Goal: Information Seeking & Learning: Learn about a topic

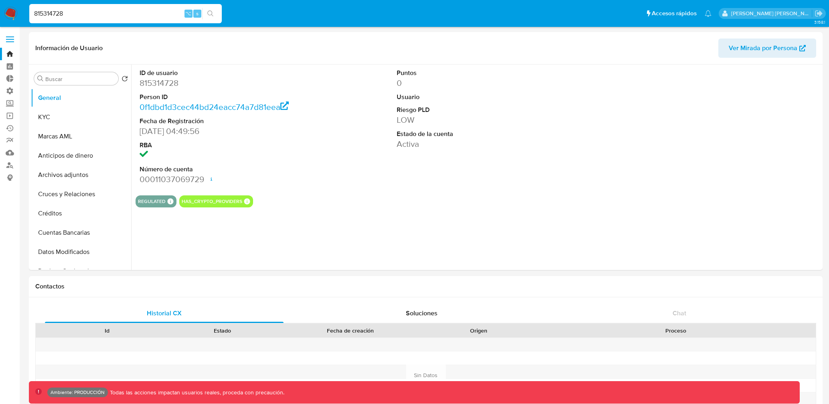
select select "10"
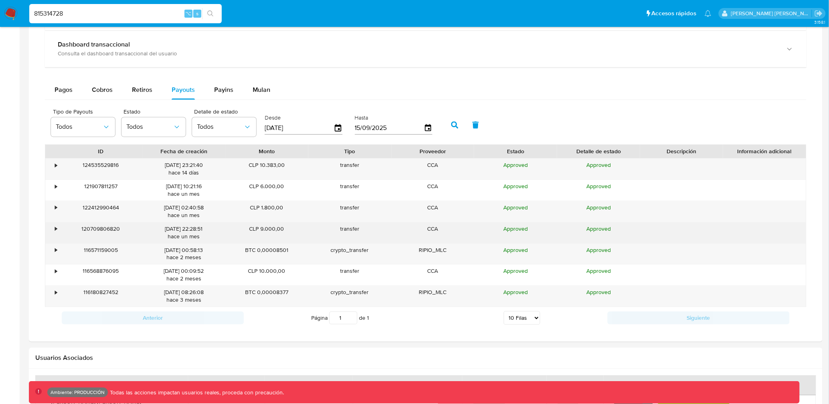
scroll to position [577, 0]
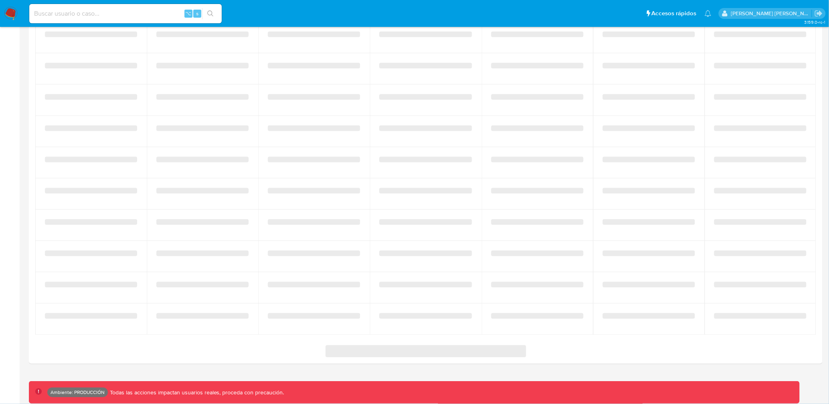
select select "10"
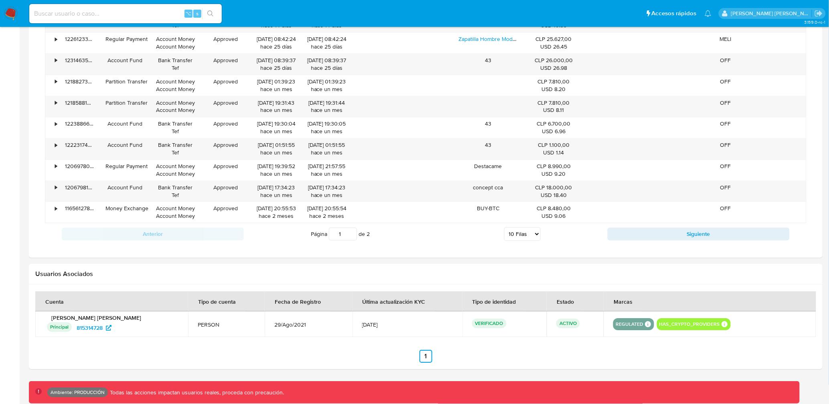
scroll to position [634, 0]
click at [105, 13] on input at bounding box center [125, 13] width 192 height 10
paste input "2203464817"
type input "2203464817"
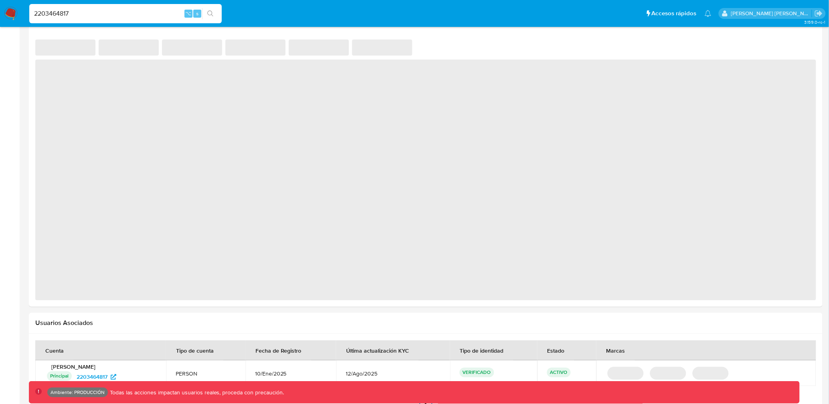
select select "10"
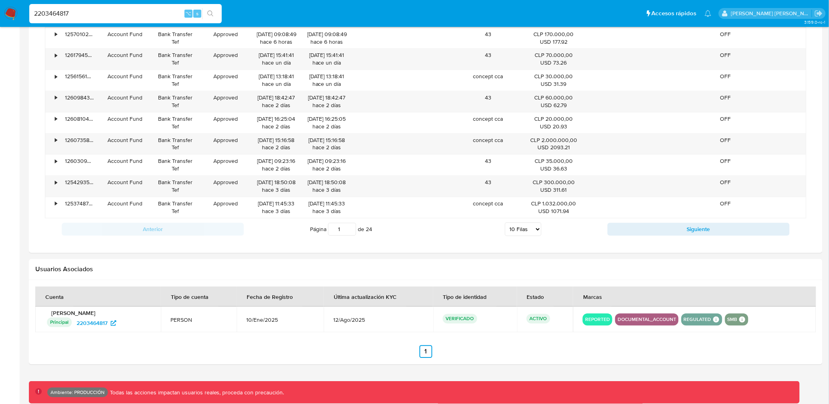
scroll to position [586, 0]
click at [137, 18] on input "2203464817" at bounding box center [125, 13] width 192 height 10
paste input "088394483"
type input "2088394483"
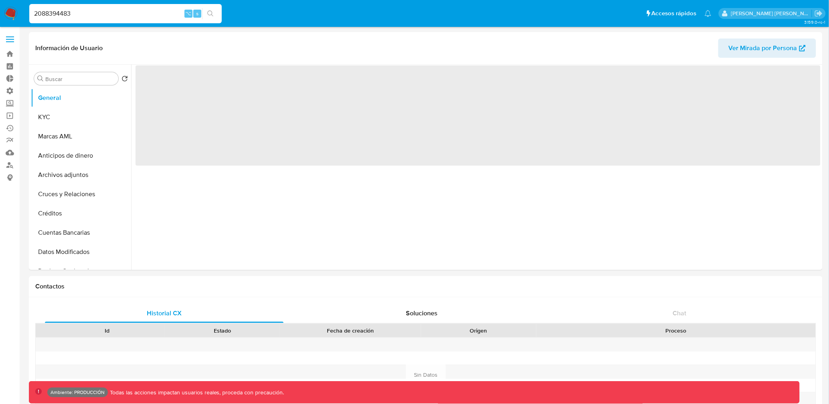
select select "10"
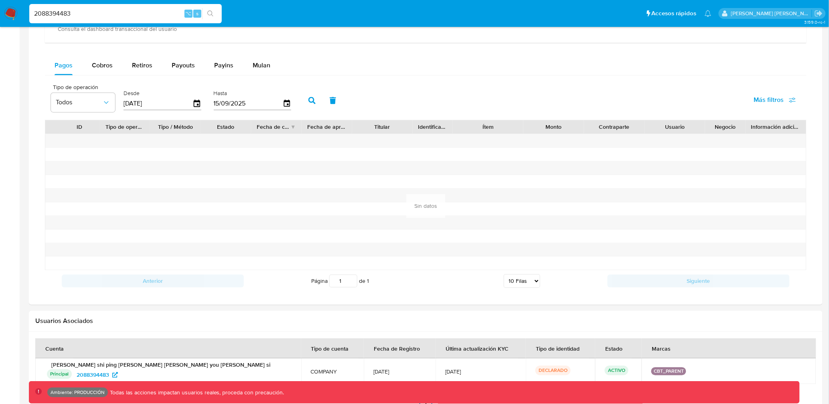
scroll to position [565, 0]
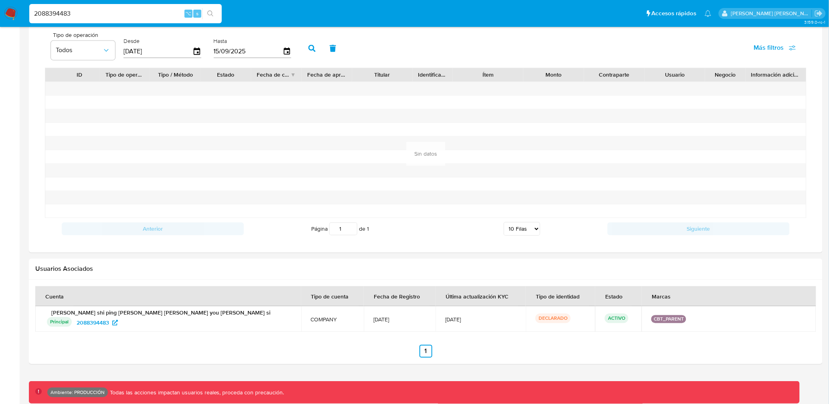
click at [104, 200] on div at bounding box center [125, 197] width 51 height 13
click at [116, 194] on div at bounding box center [125, 197] width 51 height 13
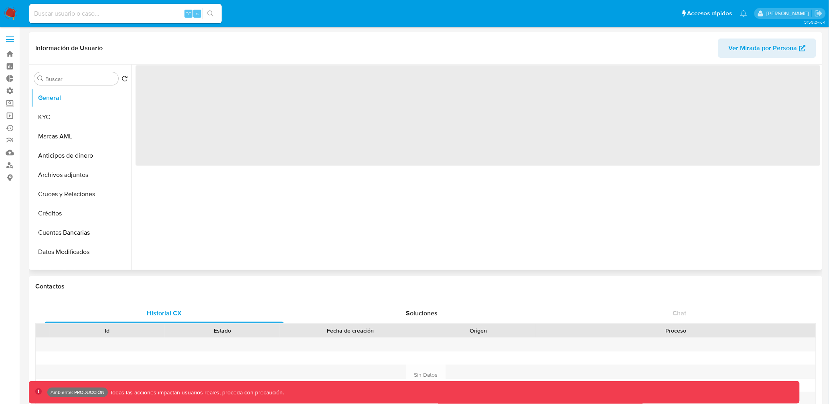
select select "10"
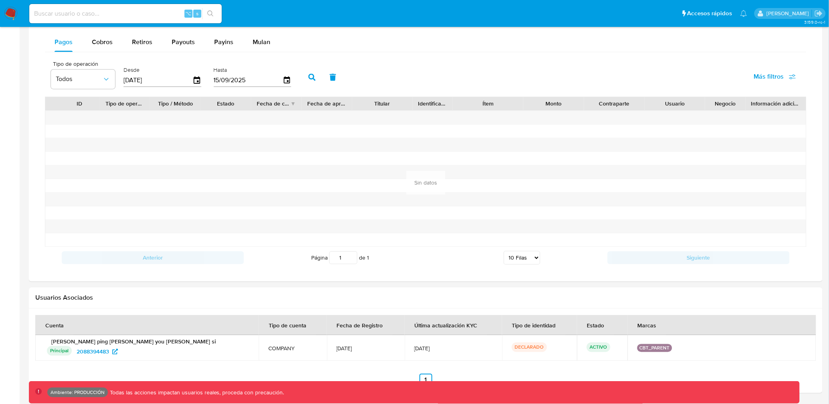
scroll to position [565, 0]
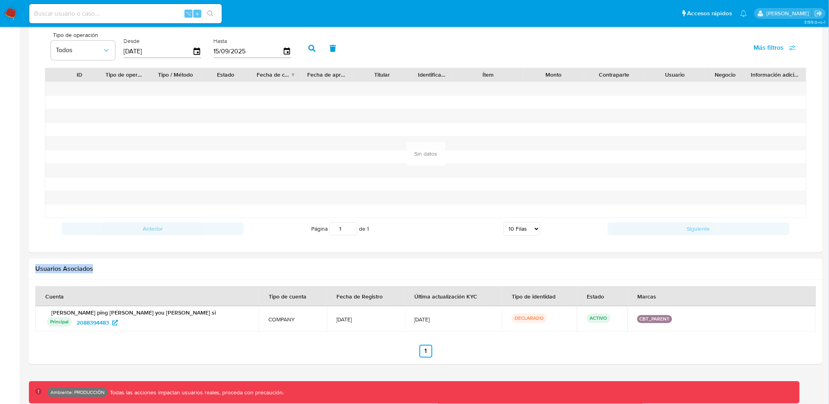
drag, startPoint x: 34, startPoint y: 266, endPoint x: 104, endPoint y: 267, distance: 69.8
click at [103, 267] on div "Usuarios Asociados" at bounding box center [426, 268] width 794 height 21
click at [646, 323] on div "CBT_PARENT" at bounding box center [654, 319] width 35 height 8
drag, startPoint x: 631, startPoint y: 292, endPoint x: 651, endPoint y: 308, distance: 26.2
click at [651, 308] on table "Cuenta Tipo de cuenta Fecha de Registro Última actualización KYC Tipo de identi…" at bounding box center [425, 309] width 781 height 46
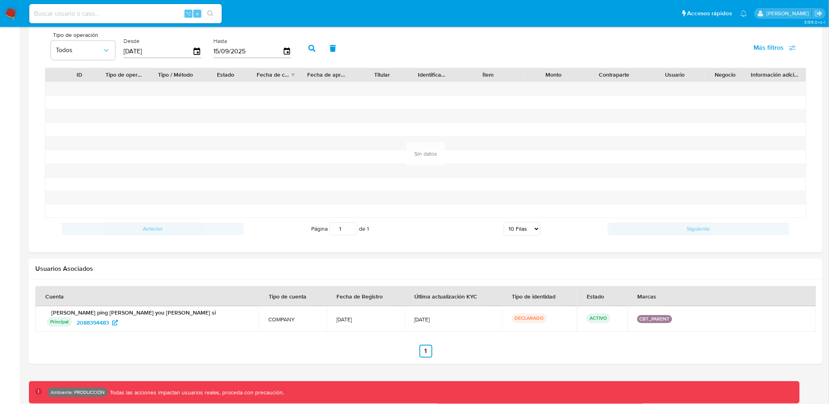
click at [657, 318] on button "CBT_PARENT" at bounding box center [655, 318] width 30 height 3
click at [664, 318] on div "CBT_PARENT" at bounding box center [721, 319] width 169 height 8
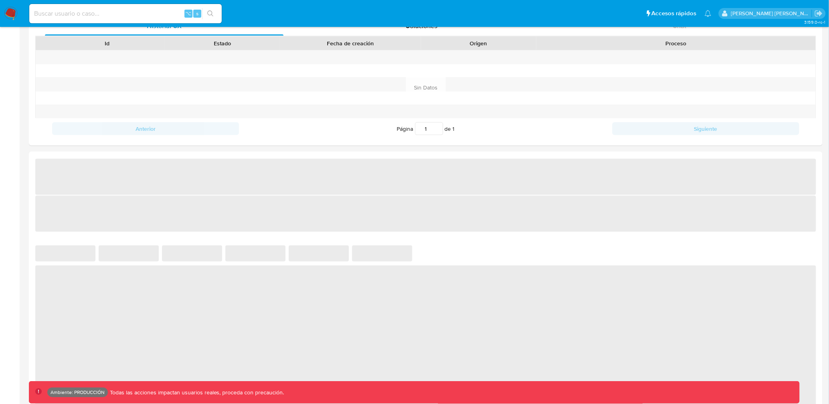
select select "10"
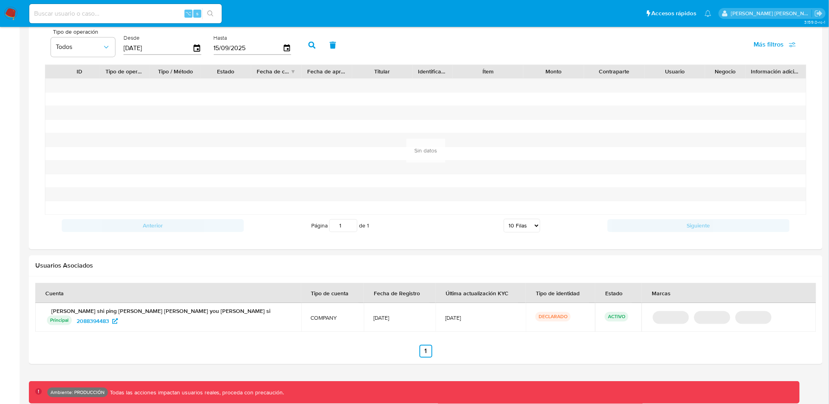
scroll to position [565, 0]
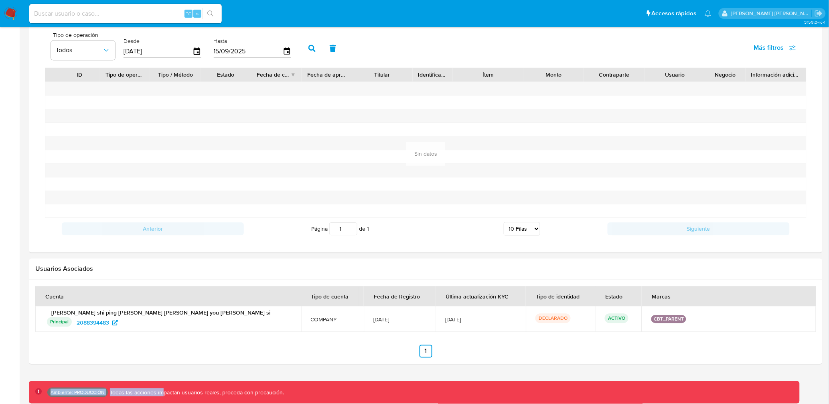
drag, startPoint x: 49, startPoint y: 390, endPoint x: 157, endPoint y: 394, distance: 108.0
click at [157, 394] on div "Ambiente: PRODUCCIÓN Todas las acciones impactan usuarios reales, proceda con p…" at bounding box center [165, 392] width 237 height 10
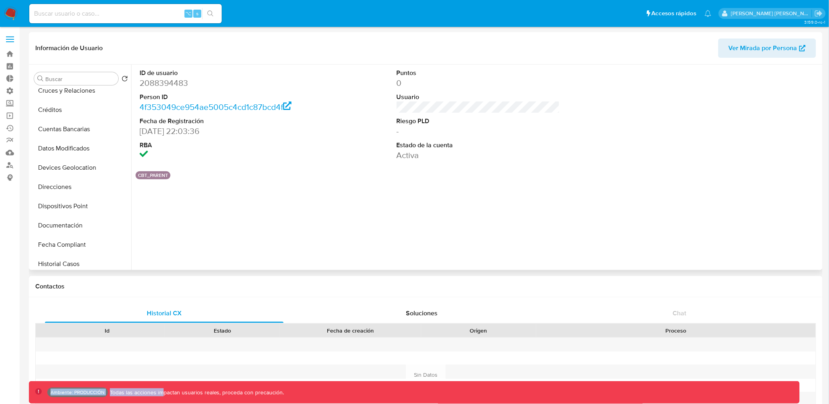
scroll to position [0, 0]
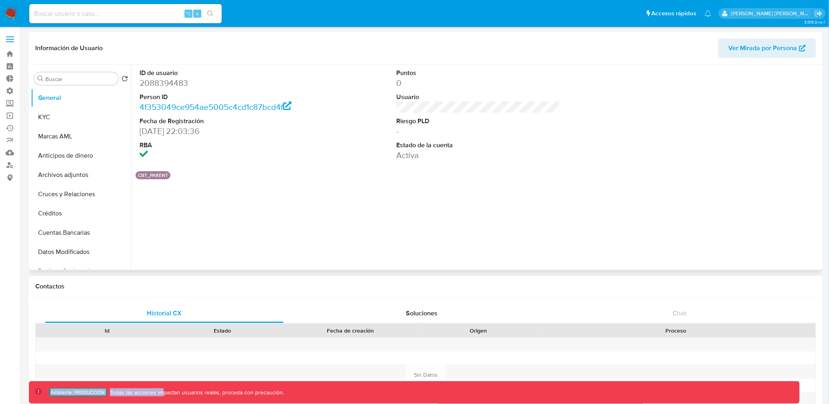
click at [152, 174] on button "CBT_PARENT" at bounding box center [153, 175] width 30 height 3
drag, startPoint x: 144, startPoint y: 178, endPoint x: 163, endPoint y: 178, distance: 19.2
click at [163, 177] on button "CBT_PARENT" at bounding box center [153, 175] width 30 height 3
click at [106, 16] on input at bounding box center [125, 13] width 192 height 10
paste input "143125485"
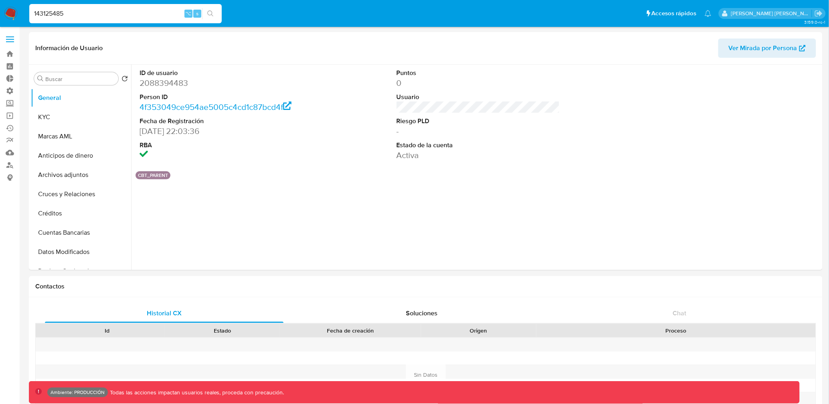
type input "143125485"
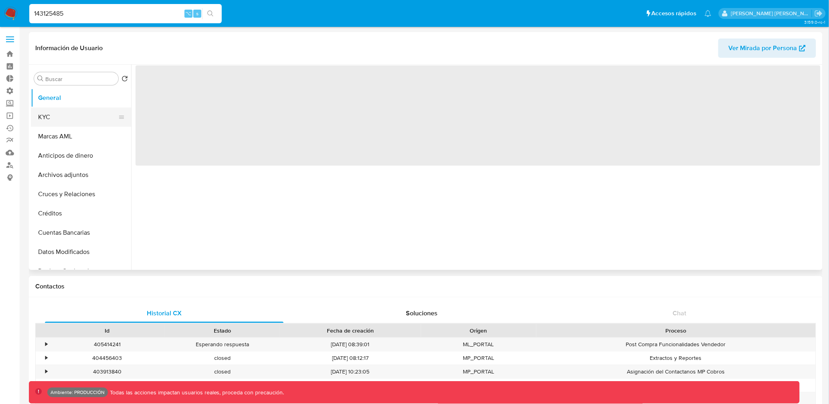
select select "10"
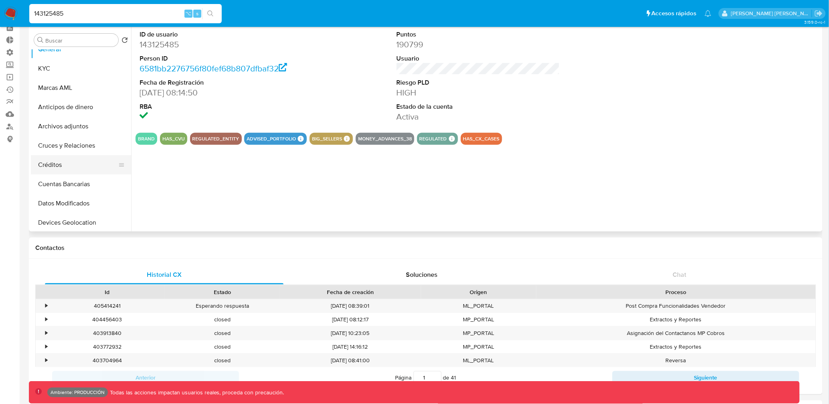
scroll to position [15, 0]
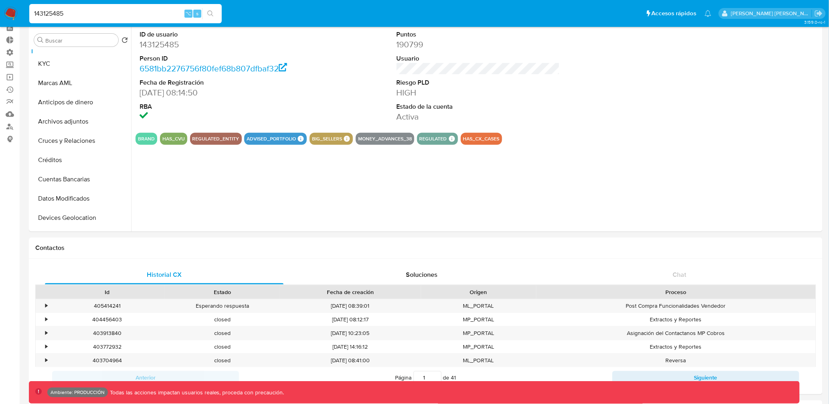
click at [96, 12] on input "143125485" at bounding box center [125, 13] width 192 height 10
paste input "jyYZRKvge3iv0FsiAEboYx39"
type input "jyYZRKvge3iv0FsiAEboYx39"
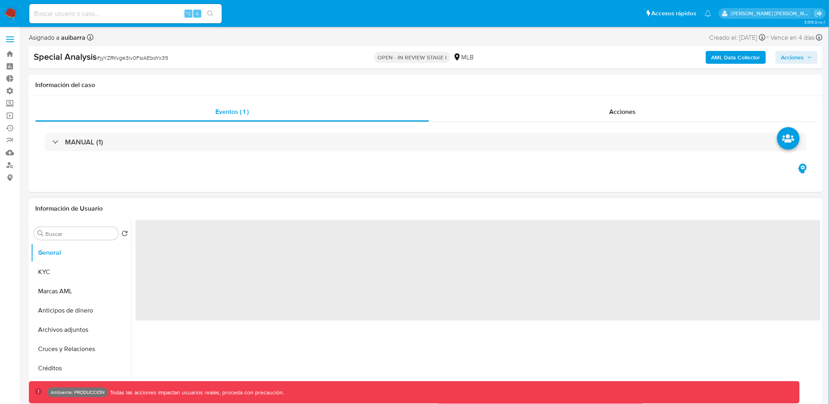
select select "10"
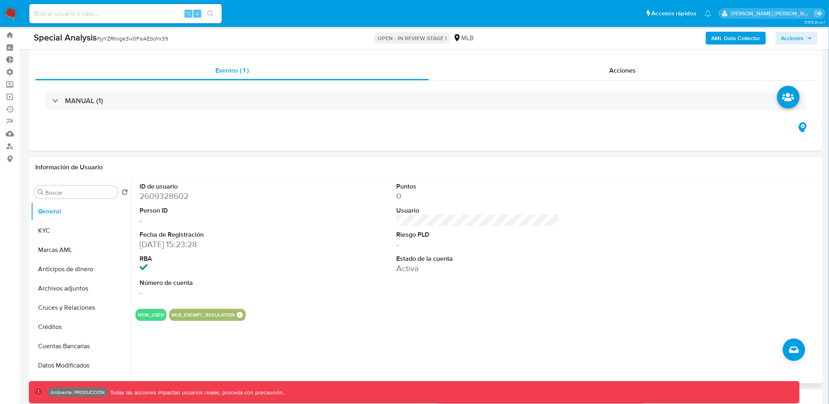
scroll to position [17, 0]
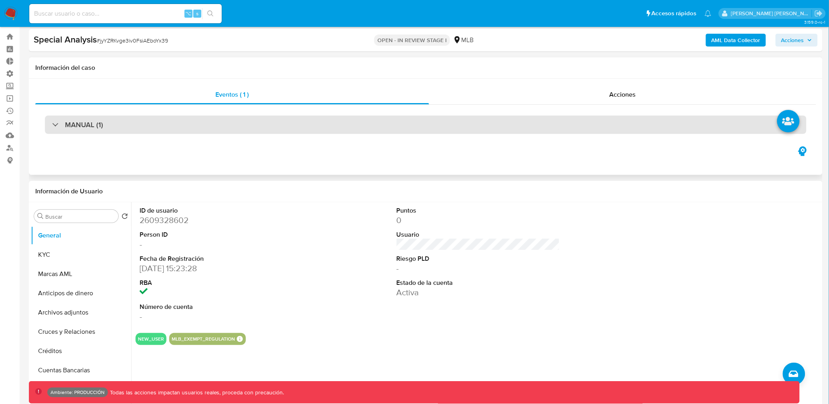
click at [55, 127] on div "MANUAL (1)" at bounding box center [77, 124] width 51 height 9
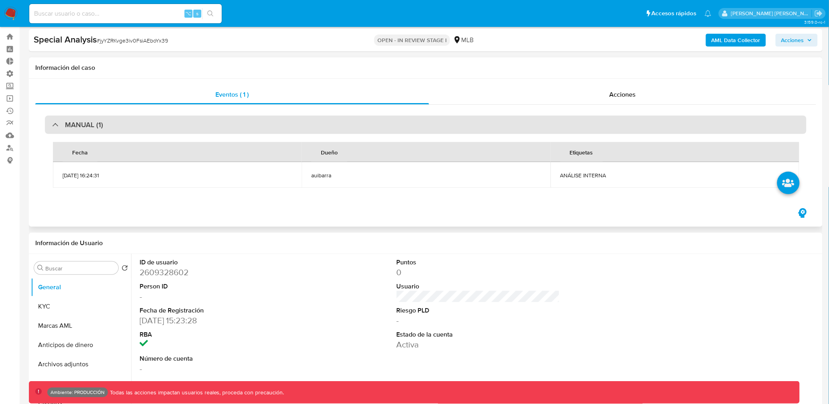
click at [52, 124] on div at bounding box center [52, 124] width 0 height 0
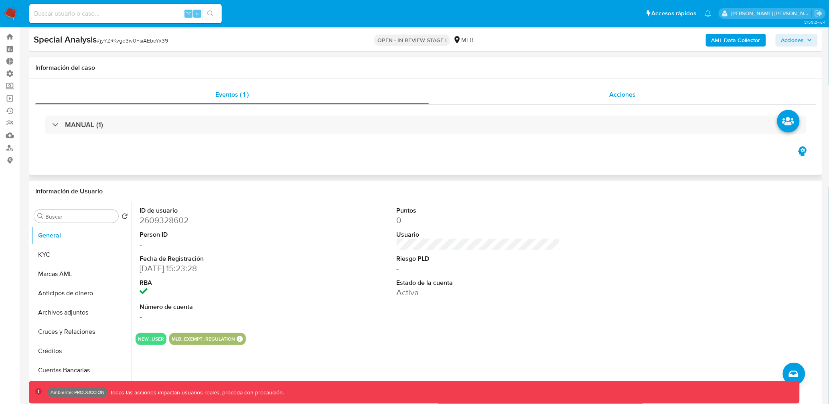
click at [480, 101] on div "Acciones" at bounding box center [622, 94] width 387 height 19
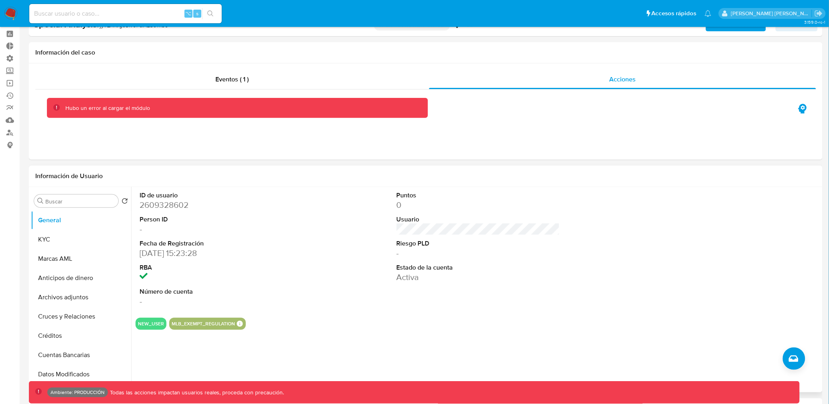
scroll to position [0, 0]
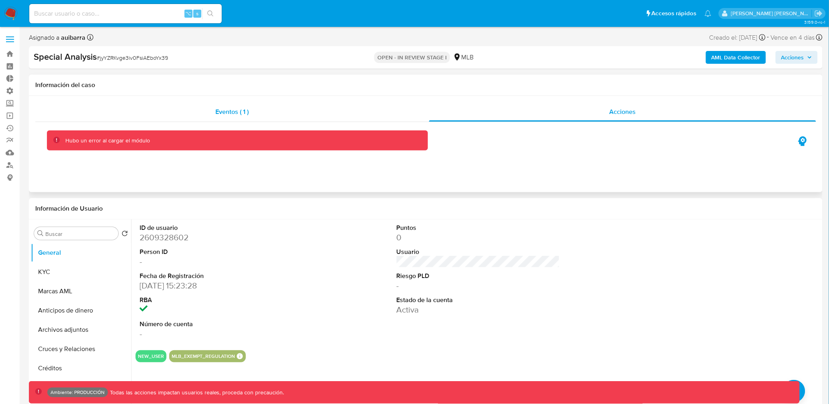
click at [311, 109] on div "Eventos ( 1 )" at bounding box center [232, 111] width 394 height 19
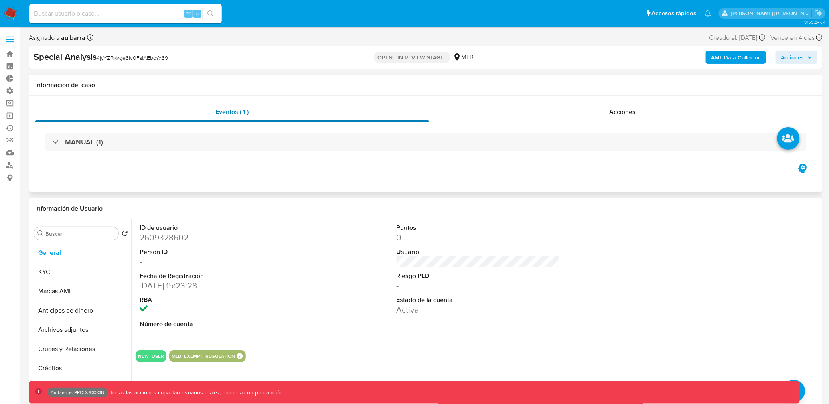
click at [426, 111] on div "Eventos ( 1 )" at bounding box center [232, 111] width 394 height 19
click at [402, 111] on div "Eventos ( 1 )" at bounding box center [232, 111] width 394 height 19
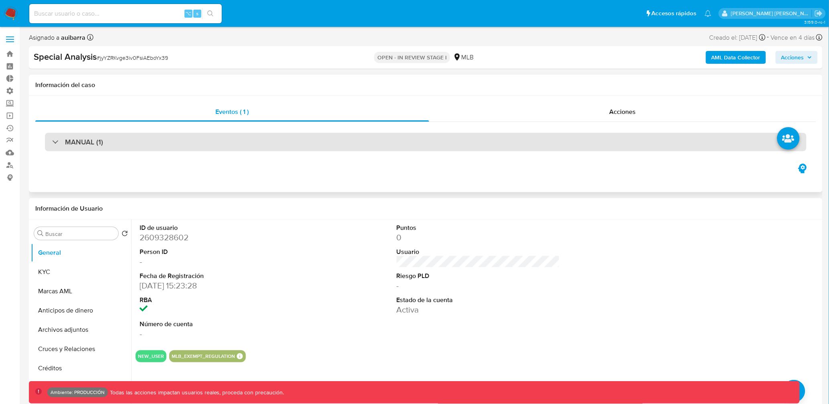
click at [295, 143] on div "MANUAL (1)" at bounding box center [426, 142] width 762 height 18
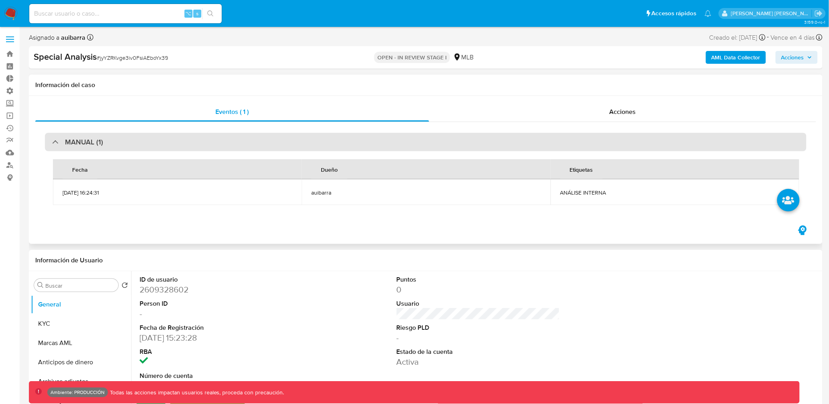
click at [260, 140] on div "MANUAL (1)" at bounding box center [426, 142] width 762 height 18
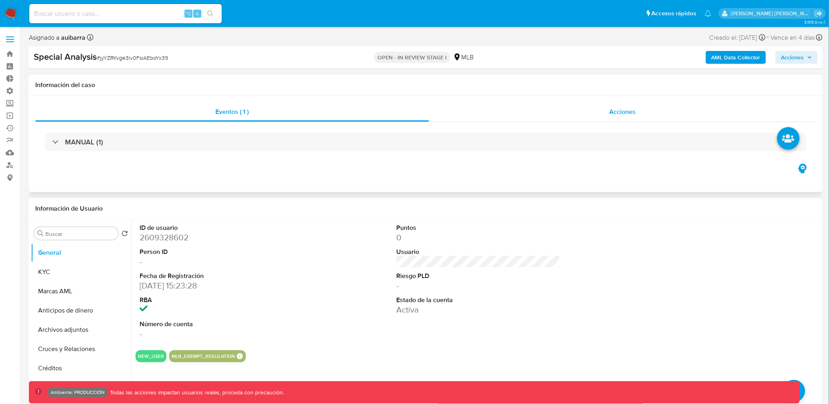
click at [543, 114] on div "Acciones" at bounding box center [622, 111] width 387 height 19
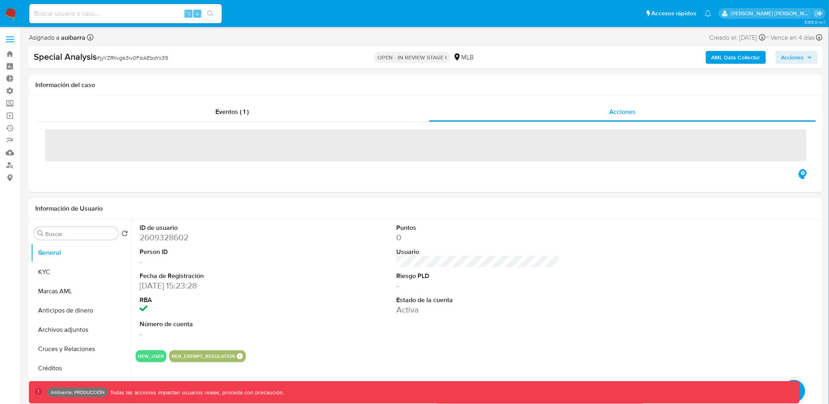
click at [16, 17] on img at bounding box center [11, 14] width 14 height 14
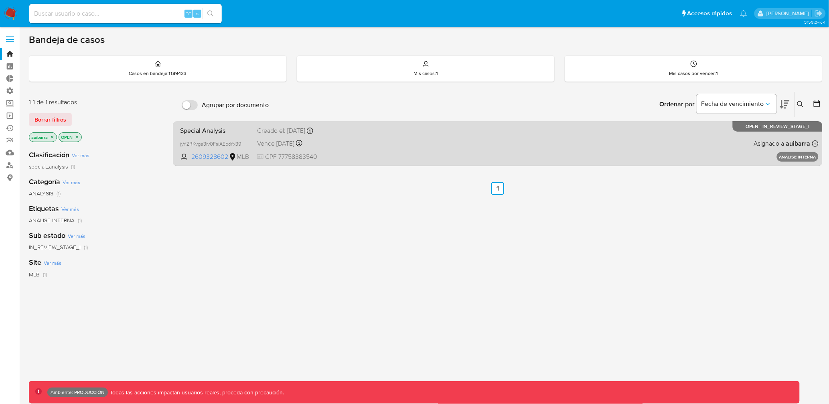
click at [344, 143] on div "Vence in 4 days Vence el 19/09/2025 16:24:32" at bounding box center [325, 143] width 136 height 11
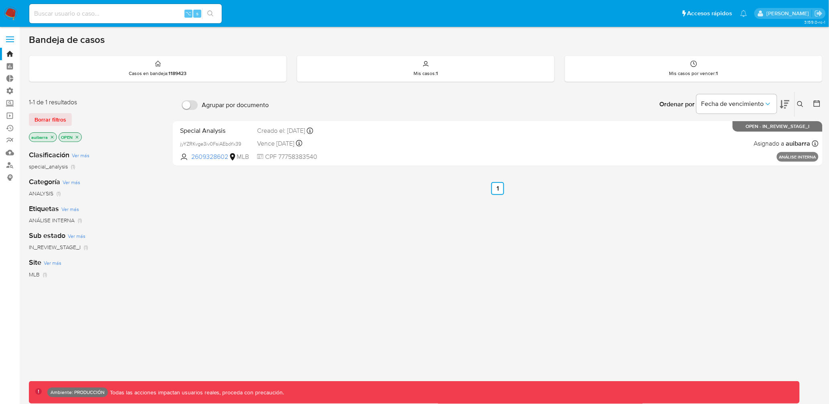
click at [16, 13] on img at bounding box center [11, 14] width 14 height 14
click at [15, 13] on img at bounding box center [11, 14] width 14 height 14
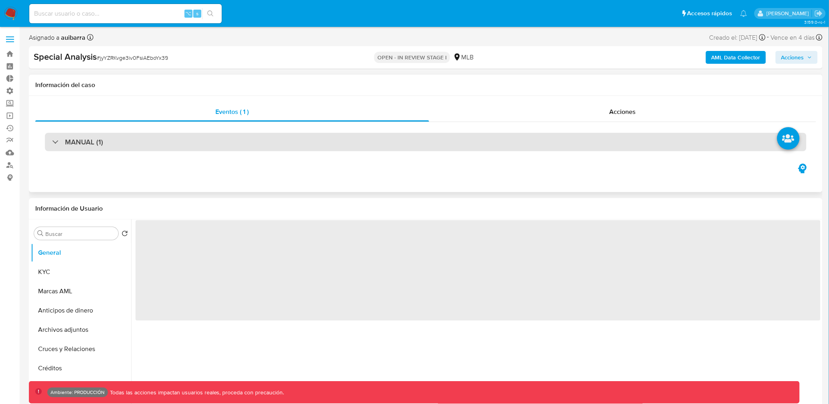
select select "10"
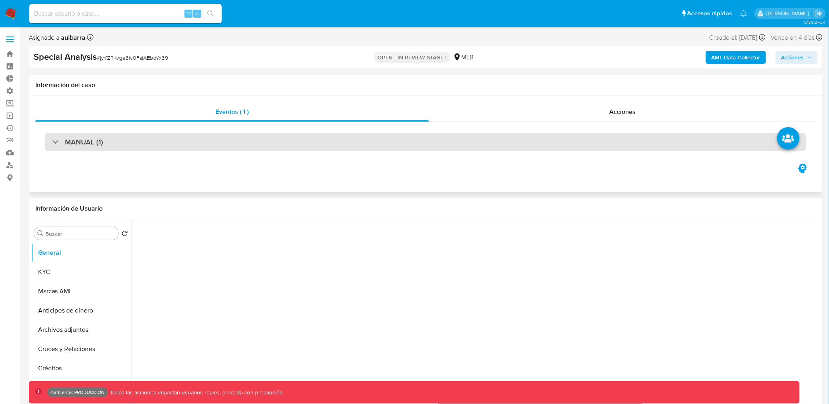
click at [218, 144] on div "MANUAL (1)" at bounding box center [426, 142] width 762 height 18
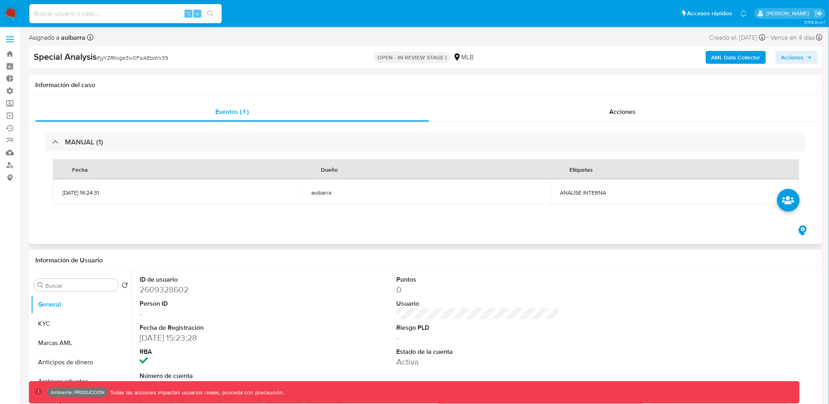
click at [606, 126] on div "MANUAL (1) Fecha Dueño Etiquetas [DATE] 16:24:31 auibarra ANÁLISE INTERNA" at bounding box center [425, 173] width 781 height 102
click at [608, 114] on div "Acciones" at bounding box center [622, 111] width 387 height 19
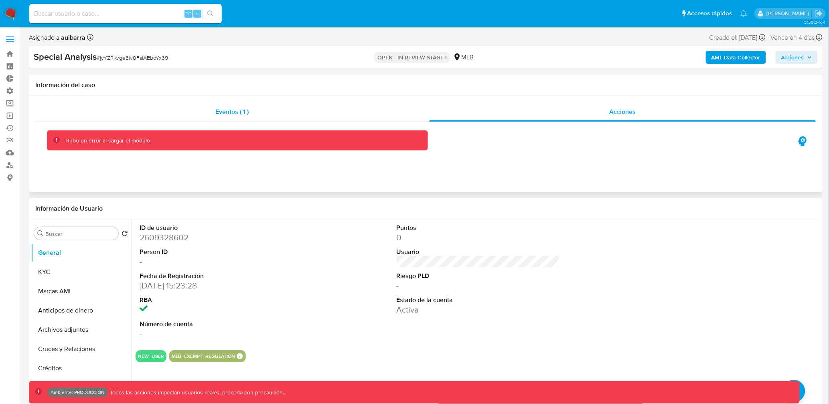
click at [281, 117] on div "Eventos ( 1 )" at bounding box center [232, 111] width 394 height 19
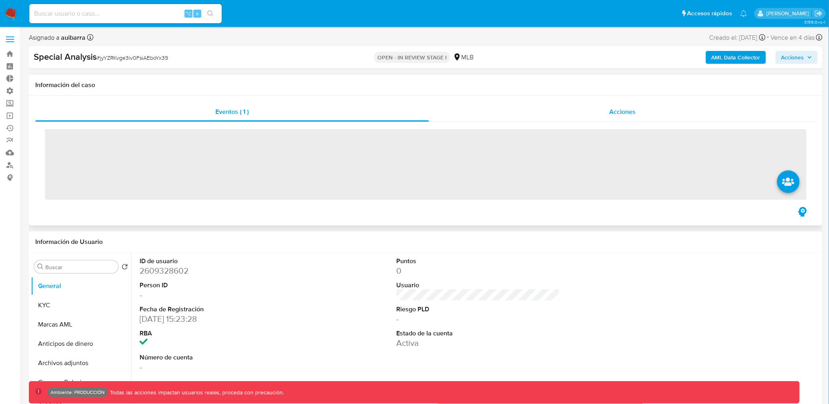
click at [522, 104] on div "Acciones" at bounding box center [622, 111] width 387 height 19
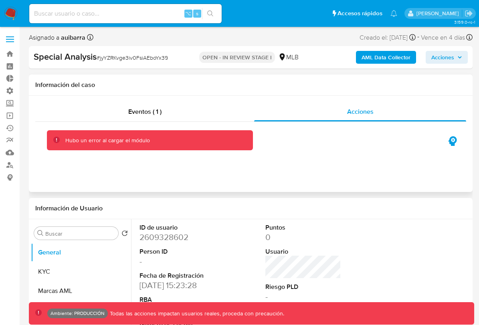
click at [226, 114] on div "Eventos ( 1 )" at bounding box center [144, 111] width 219 height 19
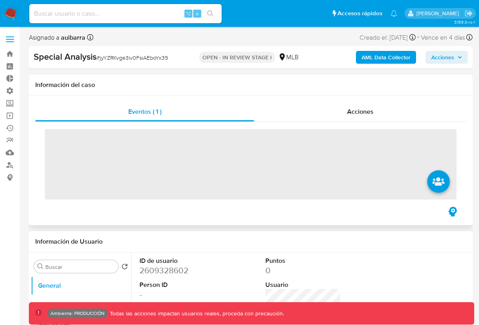
click at [308, 114] on div "Acciones" at bounding box center [360, 111] width 212 height 19
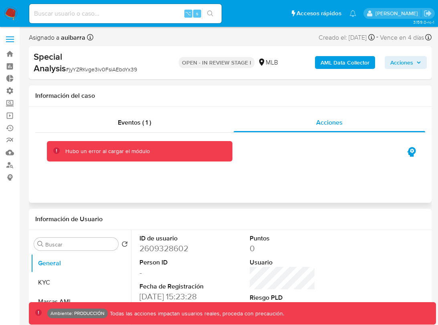
click at [186, 127] on div "Eventos ( 1 )" at bounding box center [134, 122] width 198 height 19
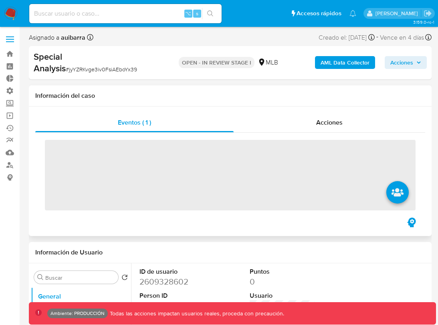
click at [260, 125] on div "Acciones" at bounding box center [330, 122] width 192 height 19
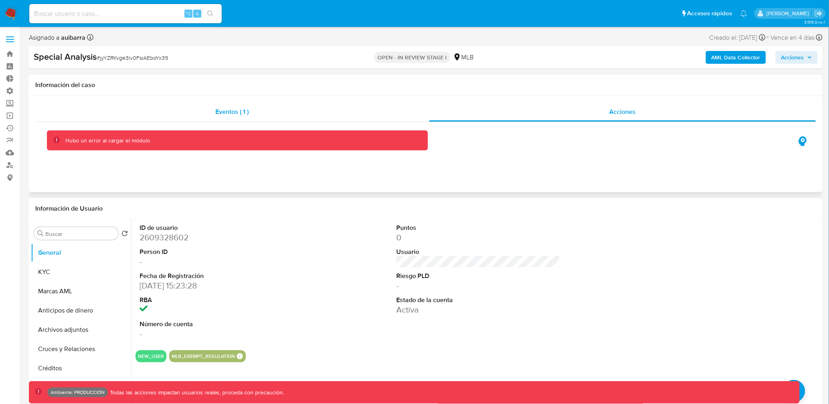
click at [271, 113] on div "Eventos ( 1 )" at bounding box center [232, 111] width 394 height 19
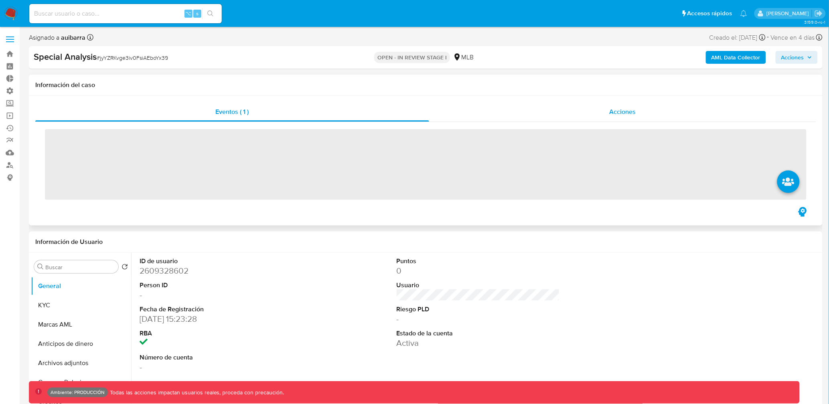
click at [437, 112] on div "Acciones" at bounding box center [622, 111] width 387 height 19
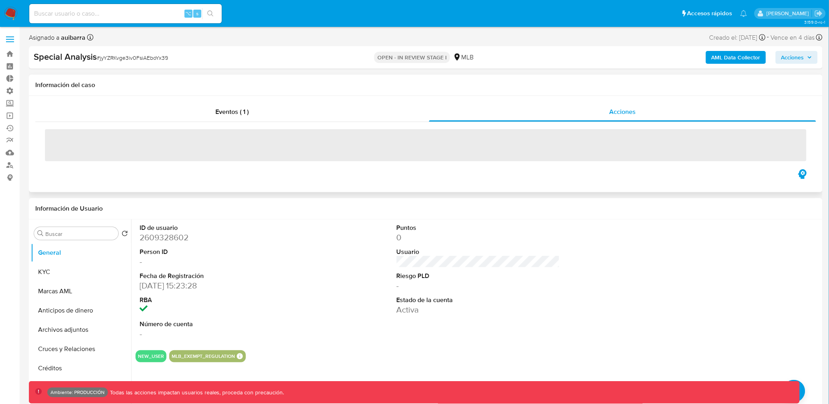
click at [293, 126] on div "‌" at bounding box center [425, 145] width 781 height 46
click at [293, 119] on div "Eventos ( 1 )" at bounding box center [232, 111] width 394 height 19
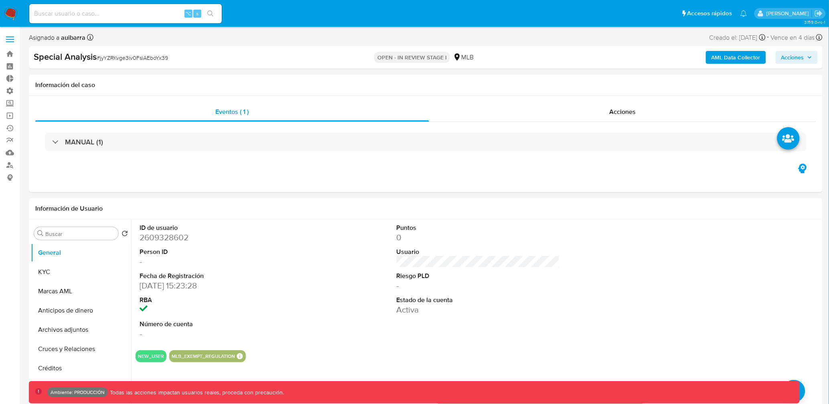
click at [18, 14] on nav "Pausado Ver notificaciones ⌥ s Accesos rápidos Presiona las siguientes teclas p…" at bounding box center [414, 13] width 829 height 27
click at [16, 14] on img at bounding box center [11, 14] width 14 height 14
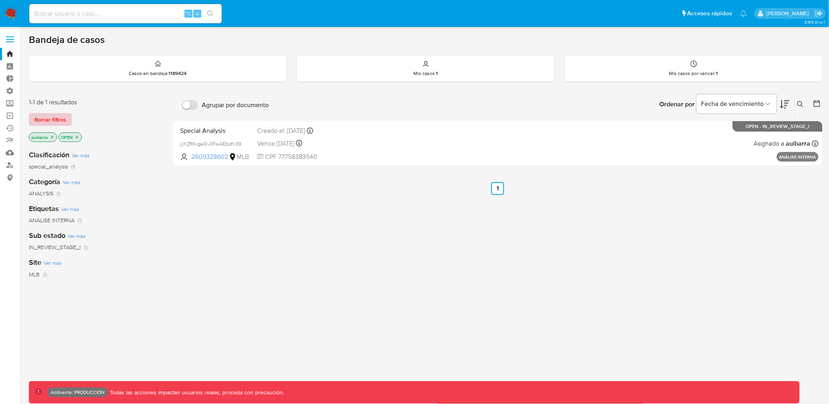
click at [62, 119] on span "Borrar filtros" at bounding box center [50, 119] width 32 height 11
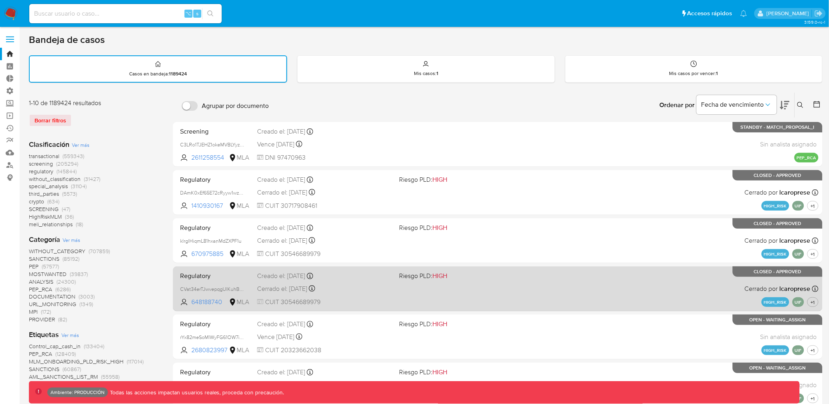
click at [365, 281] on div "Regulatory CVat34erTJwvepqgUIKuhBG4 648188740 MLA Riesgo PLD: HIGH Creado el: 1…" at bounding box center [498, 288] width 642 height 41
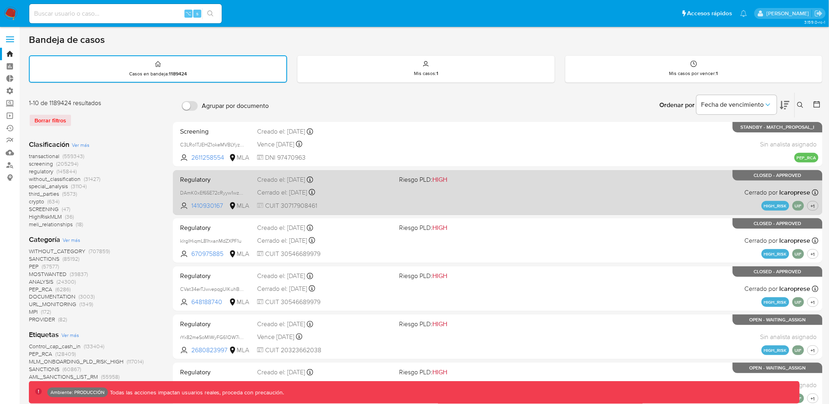
click at [248, 188] on span "DAmK0xEf65E72cRyyw1wzIP3" at bounding box center [215, 192] width 71 height 9
click at [385, 192] on div "Cerrado el: 05/09/2025 Cerrado el: 05/09/2025 13:25:05" at bounding box center [325, 192] width 136 height 9
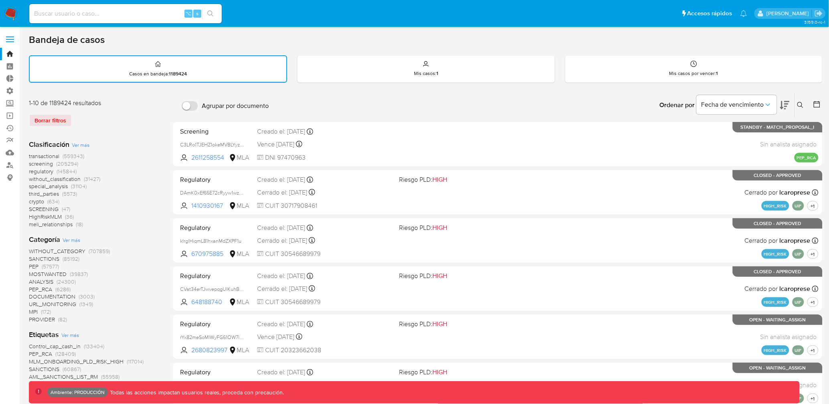
click at [14, 14] on img at bounding box center [11, 14] width 14 height 14
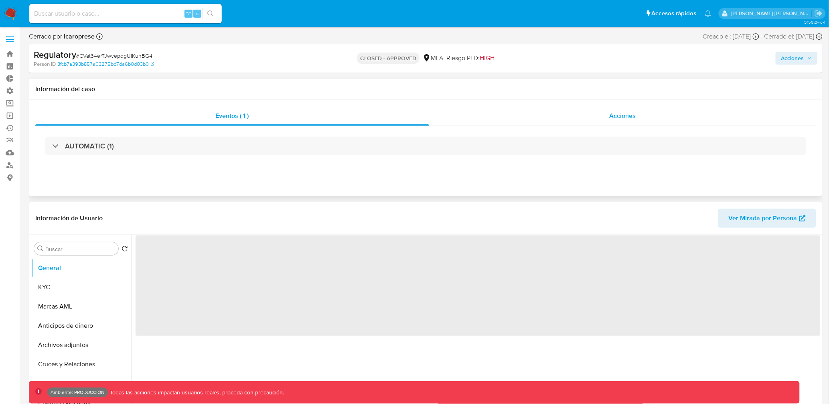
click at [568, 116] on div "Acciones" at bounding box center [622, 115] width 387 height 19
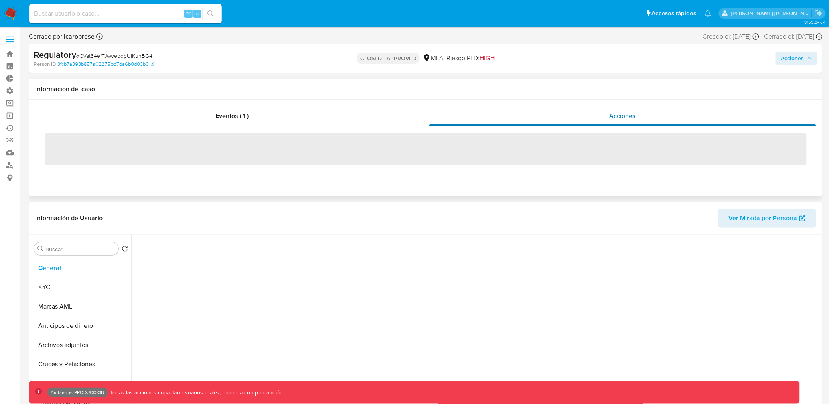
select select "10"
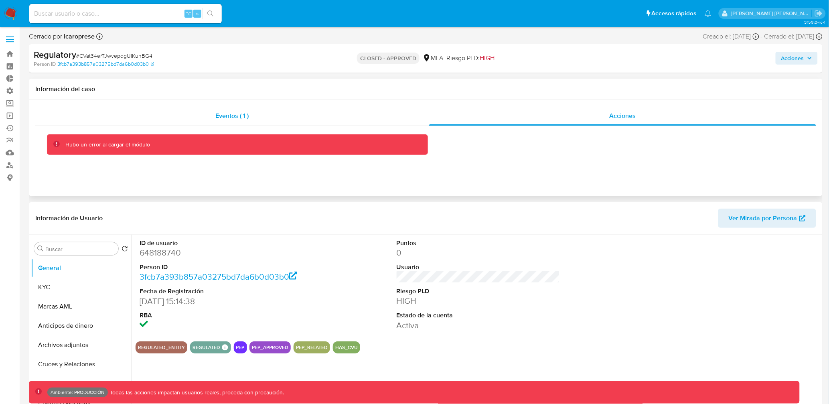
click at [354, 118] on div "Eventos ( 1 )" at bounding box center [232, 115] width 394 height 19
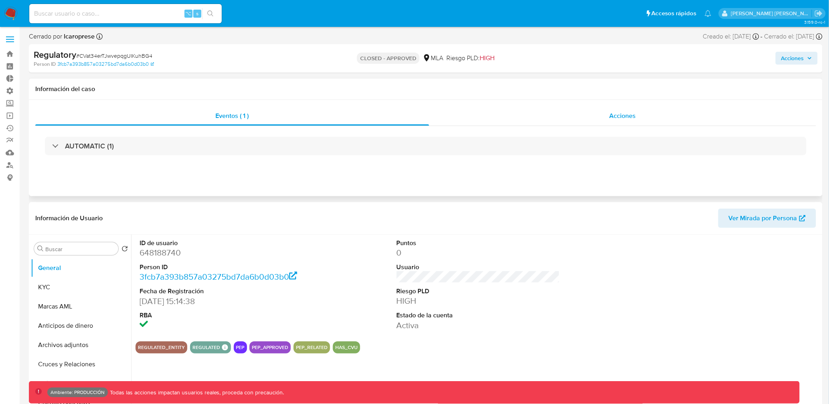
click at [458, 118] on div "Acciones" at bounding box center [622, 115] width 387 height 19
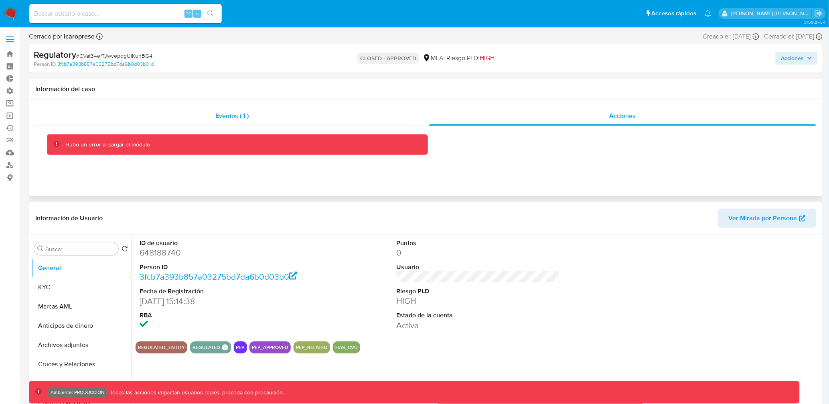
click at [221, 113] on span "Eventos ( 1 )" at bounding box center [232, 115] width 33 height 9
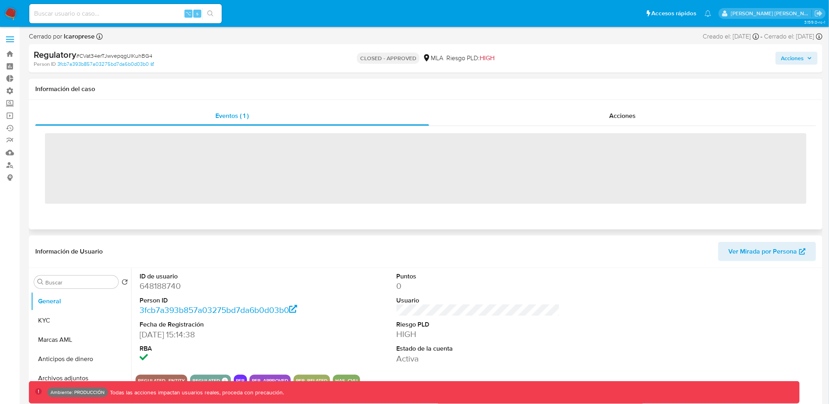
click at [444, 105] on div "Eventos ( 1 ) Acciones ‌" at bounding box center [426, 165] width 794 height 130
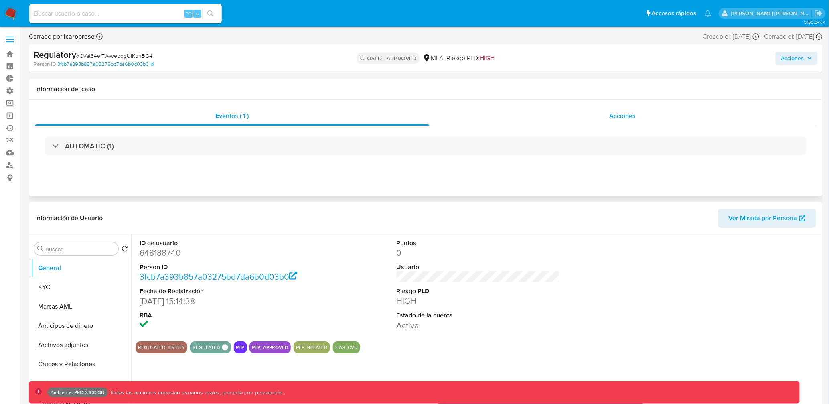
click at [444, 111] on div "Acciones" at bounding box center [622, 115] width 387 height 19
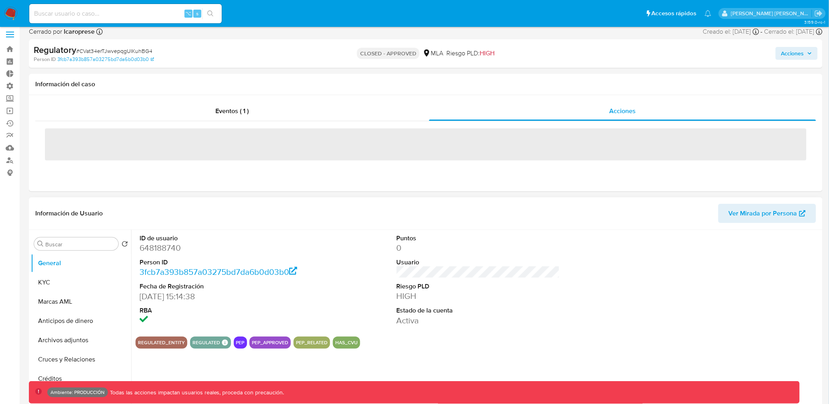
scroll to position [1, 0]
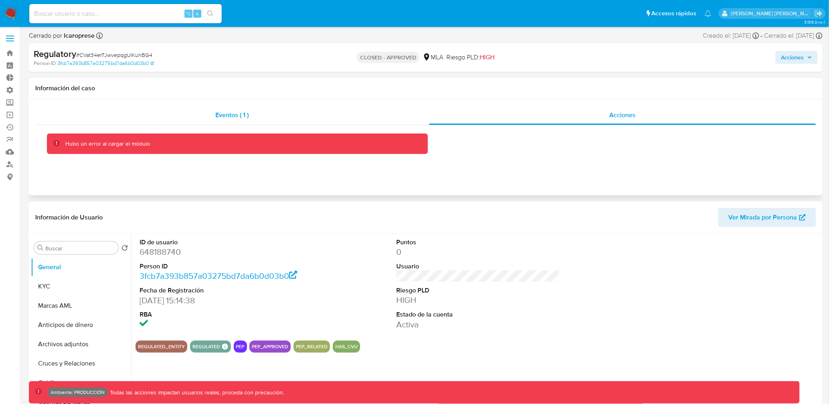
click at [302, 120] on div "Eventos ( 1 )" at bounding box center [232, 114] width 394 height 19
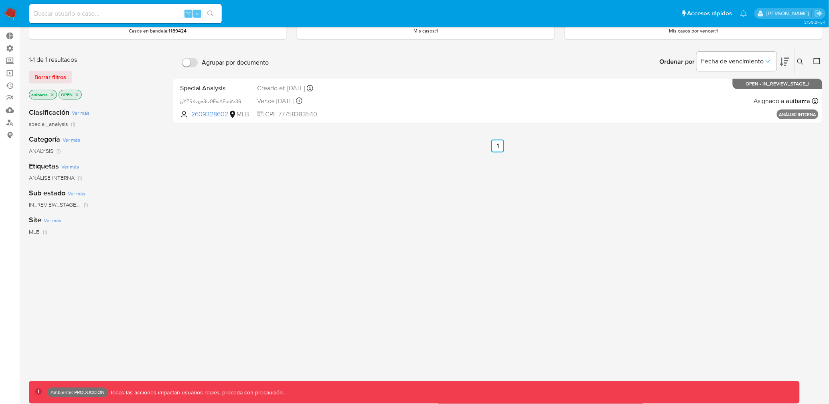
scroll to position [53, 0]
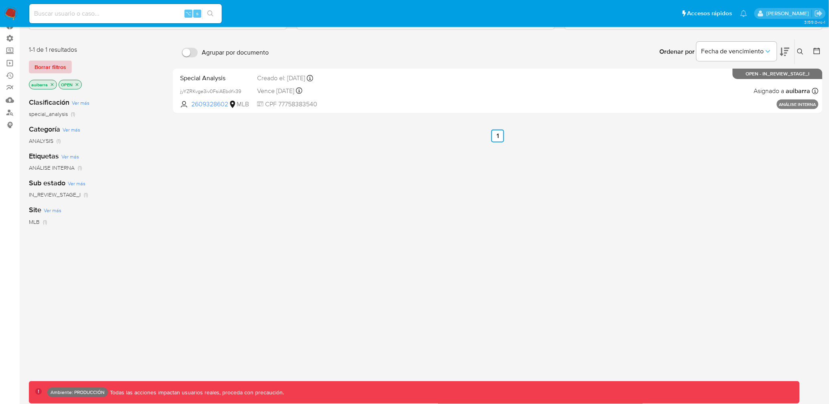
click at [60, 68] on span "Borrar filtros" at bounding box center [50, 66] width 32 height 11
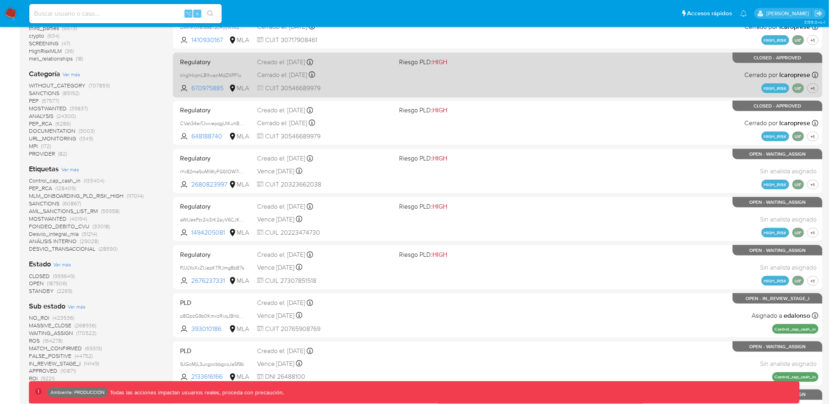
scroll to position [327, 0]
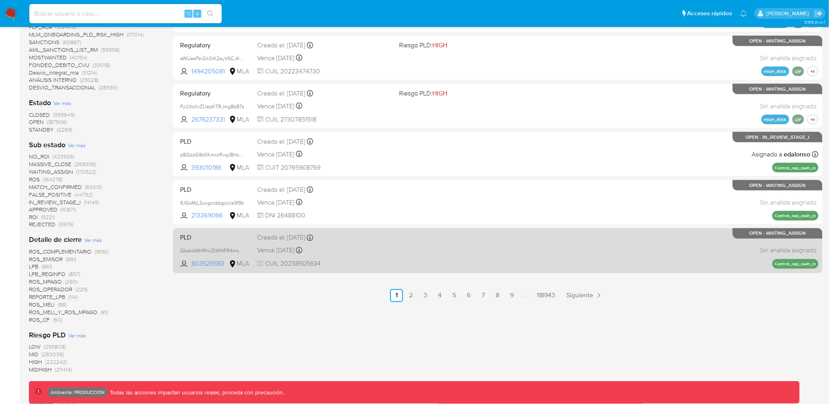
click at [267, 245] on div "Vence [DATE] Vence el [DATE] 23:26:20" at bounding box center [325, 250] width 136 height 11
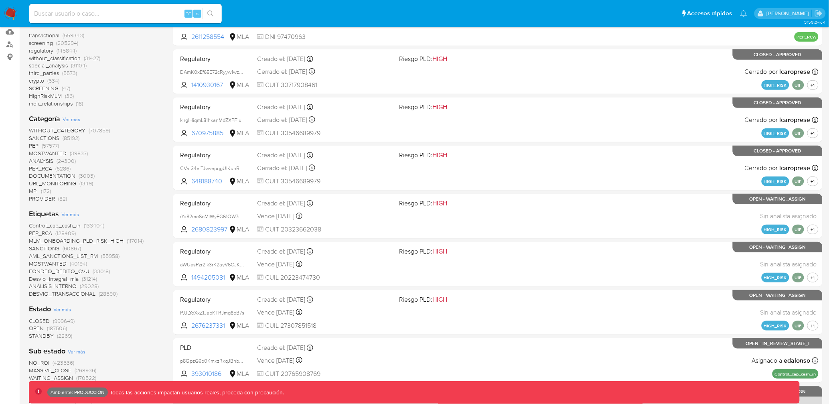
scroll to position [0, 0]
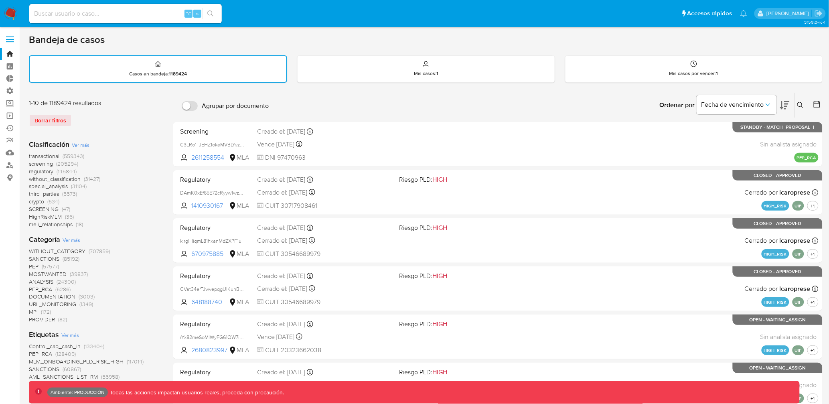
click at [44, 154] on span "transactional" at bounding box center [44, 156] width 30 height 8
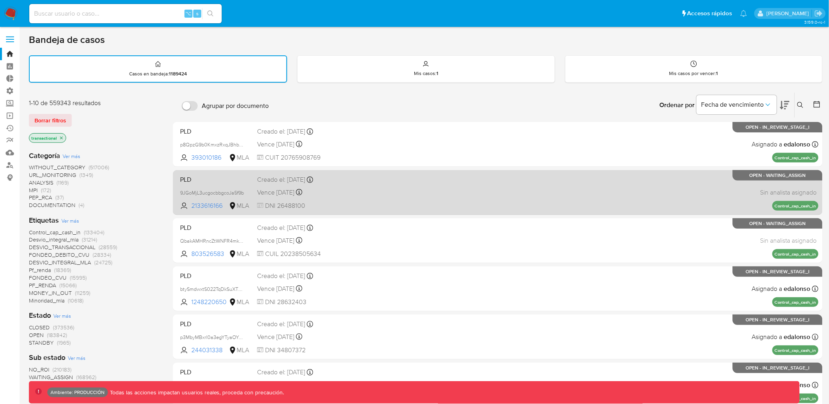
click at [290, 180] on div "Creado el: [DATE] Creado el: [DATE] 23:26:20" at bounding box center [325, 179] width 136 height 9
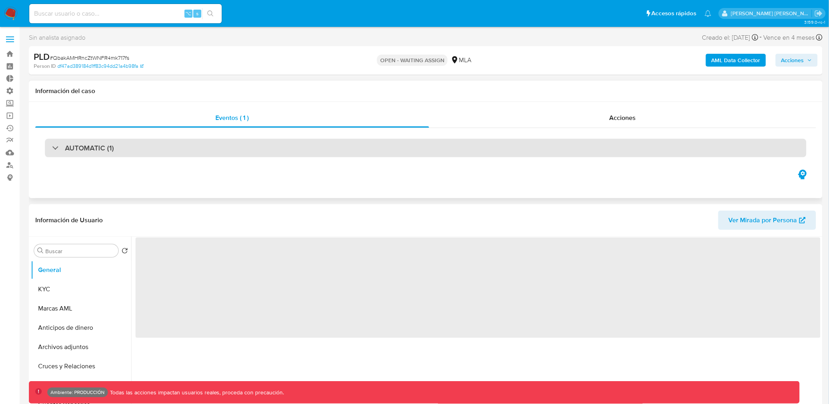
select select "10"
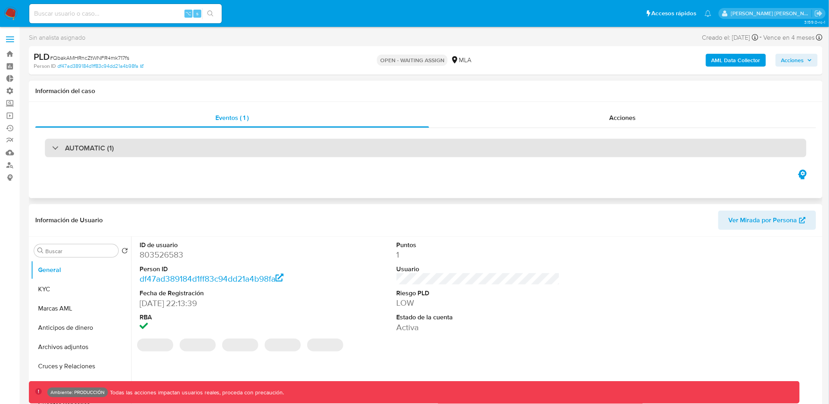
click at [415, 141] on div "AUTOMATIC (1)" at bounding box center [426, 148] width 762 height 18
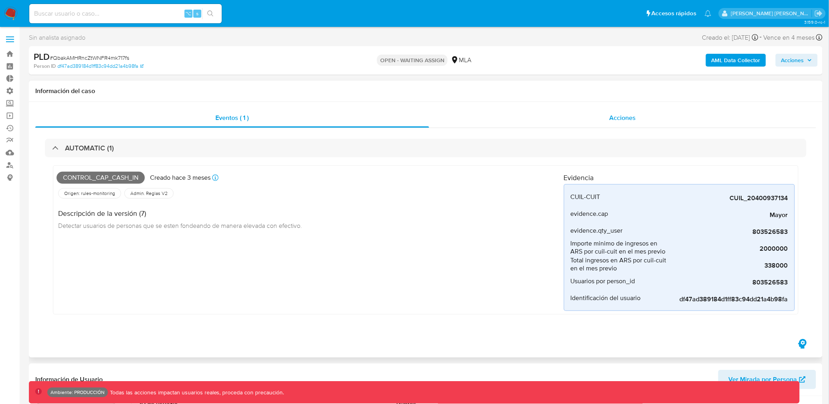
click at [500, 119] on div "Acciones" at bounding box center [622, 117] width 387 height 19
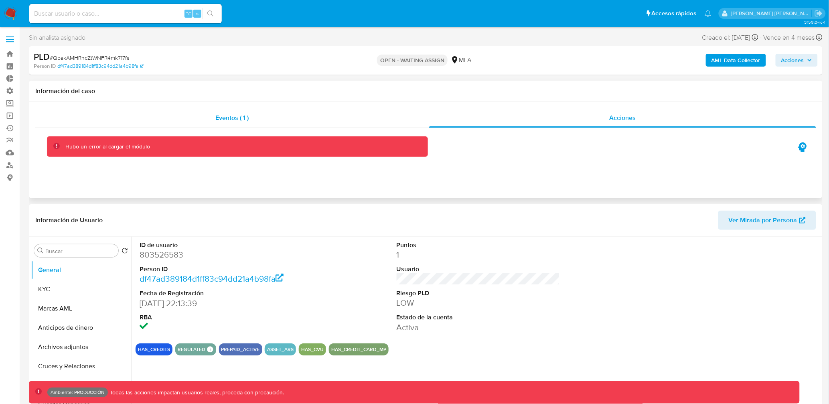
click at [372, 119] on div "Eventos ( 1 )" at bounding box center [232, 117] width 394 height 19
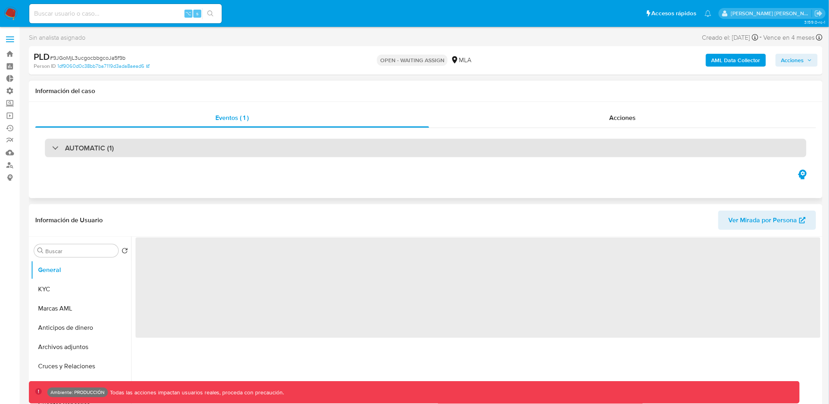
click at [412, 146] on div "AUTOMATIC (1)" at bounding box center [426, 148] width 762 height 18
select select "10"
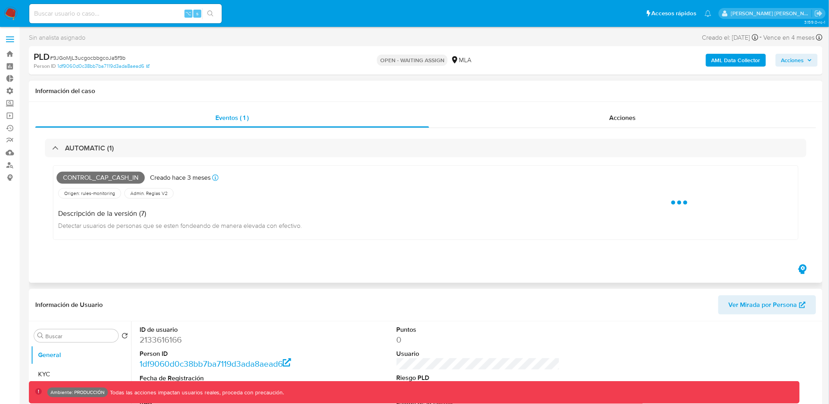
click at [142, 196] on span "Admin. Reglas V2" at bounding box center [149, 193] width 39 height 6
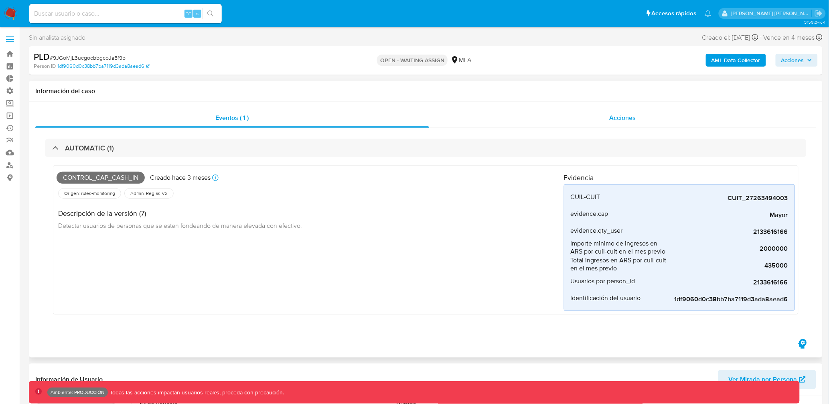
click at [554, 126] on div "Acciones" at bounding box center [622, 117] width 387 height 19
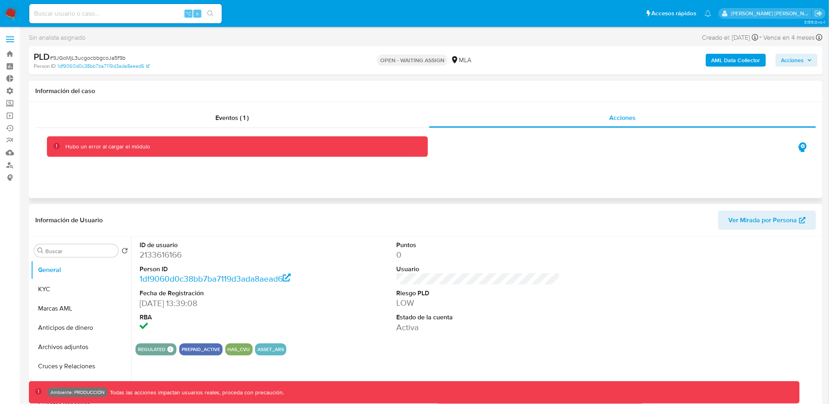
click at [284, 145] on div "Hubo un error al cargar el módulo" at bounding box center [243, 147] width 356 height 8
click at [295, 122] on div "Eventos ( 1 )" at bounding box center [232, 117] width 394 height 19
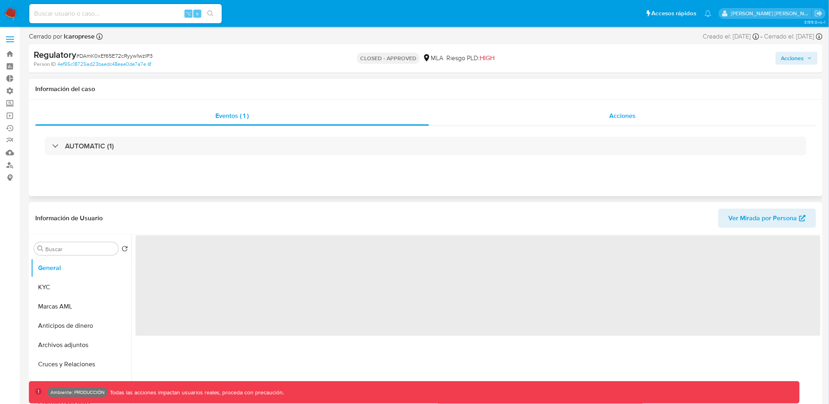
click at [573, 117] on div "Acciones" at bounding box center [622, 115] width 387 height 19
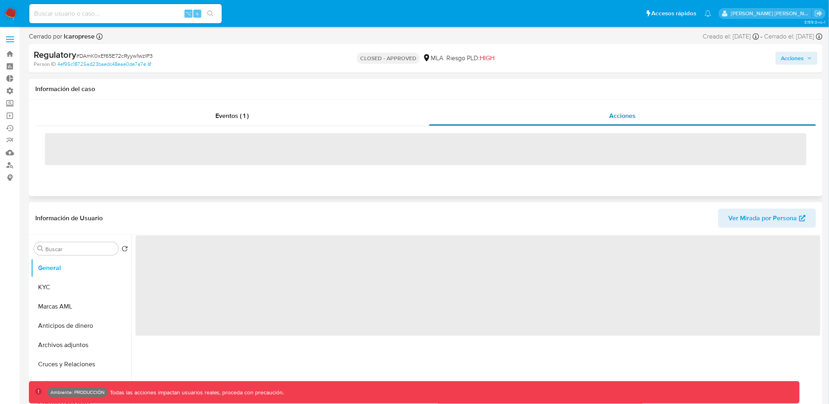
select select "10"
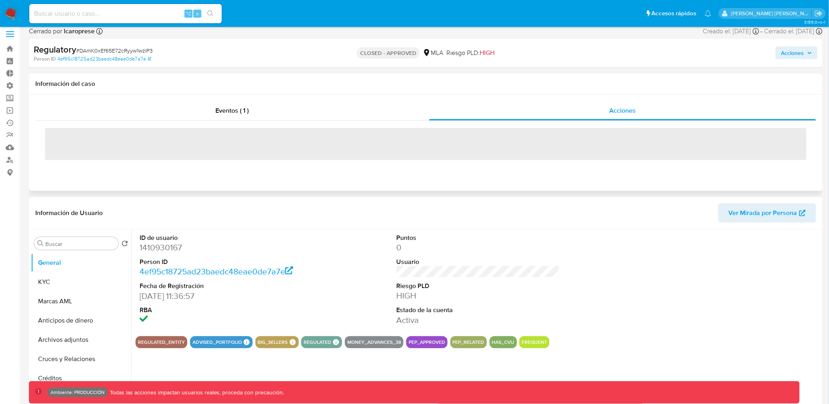
scroll to position [5, 0]
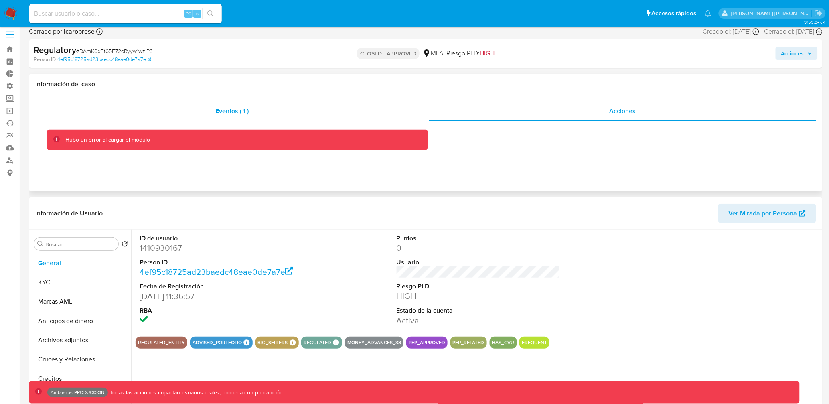
click at [307, 116] on div "Eventos ( 1 )" at bounding box center [232, 110] width 394 height 19
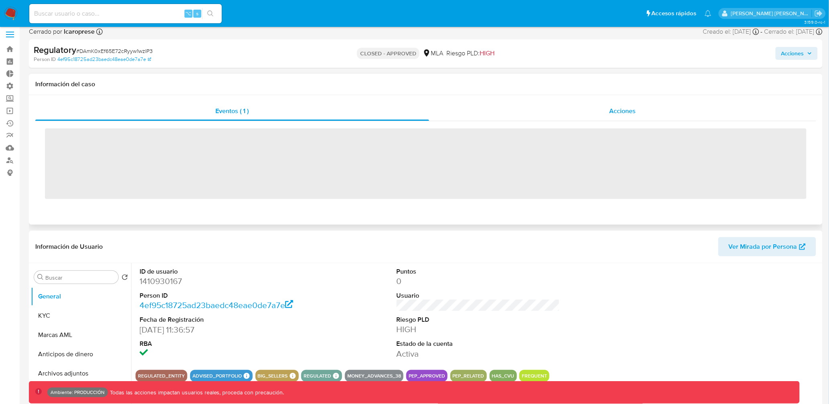
click at [447, 111] on div "Acciones" at bounding box center [622, 110] width 387 height 19
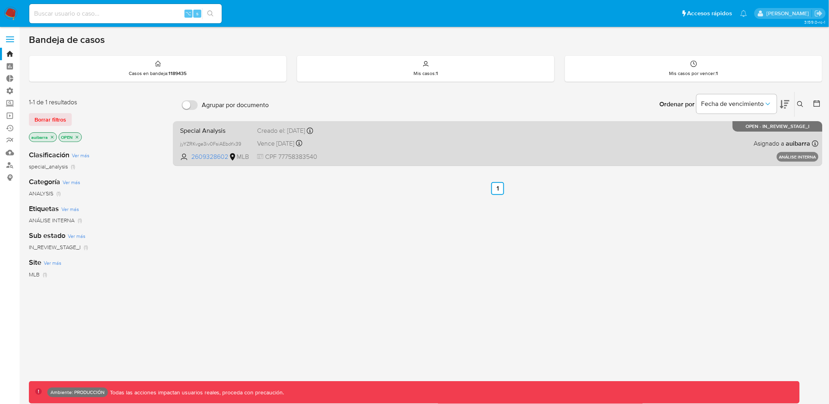
click at [290, 133] on div "Creado el: [DATE] Creado el: [DATE] 16:24:31" at bounding box center [325, 130] width 136 height 9
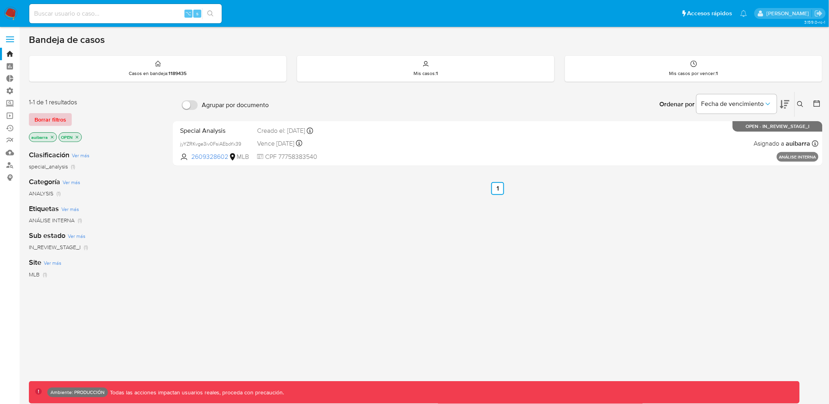
click at [61, 119] on span "Borrar filtros" at bounding box center [50, 119] width 32 height 11
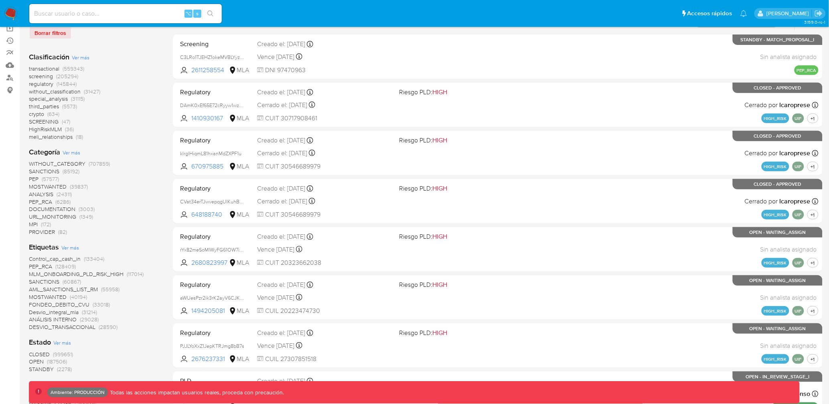
scroll to position [40, 0]
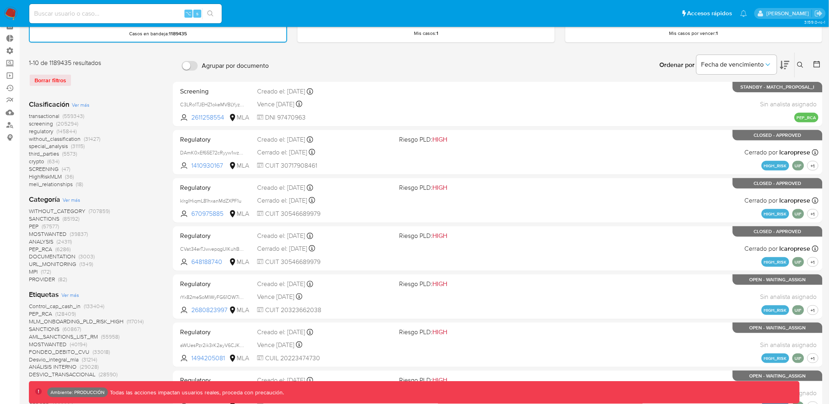
click at [14, 8] on img at bounding box center [11, 14] width 14 height 14
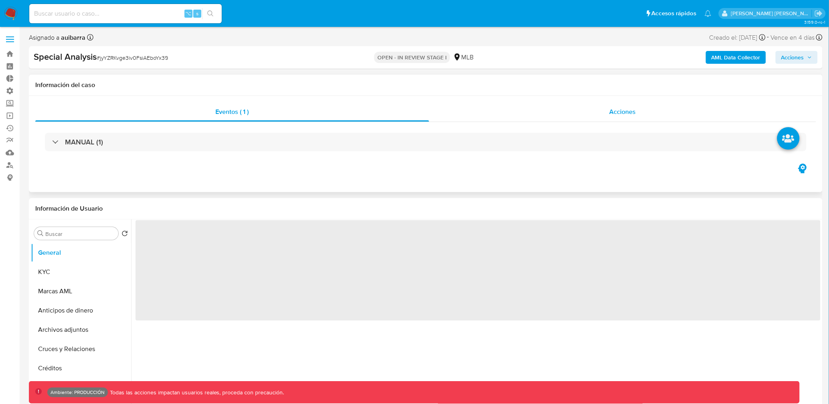
click at [556, 108] on div "Acciones" at bounding box center [622, 111] width 387 height 19
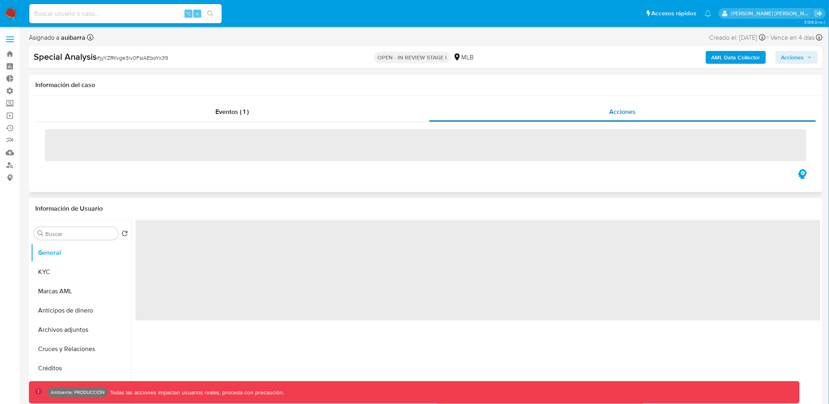
select select "10"
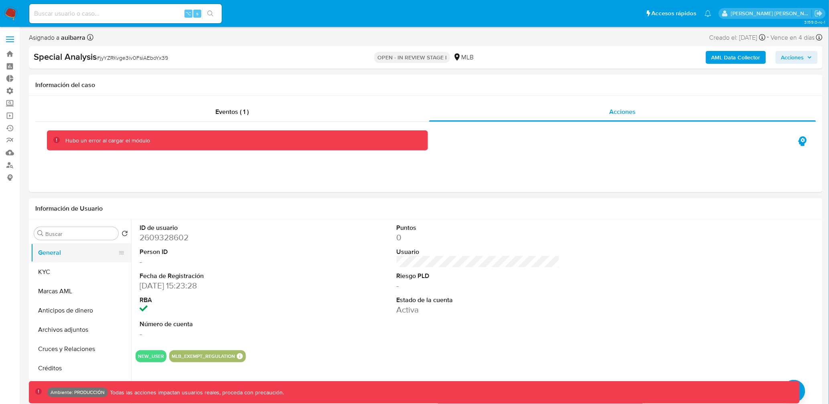
click at [74, 256] on button "General" at bounding box center [78, 252] width 94 height 19
click at [73, 261] on button "General" at bounding box center [78, 252] width 94 height 19
click at [72, 270] on button "KYC" at bounding box center [78, 271] width 94 height 19
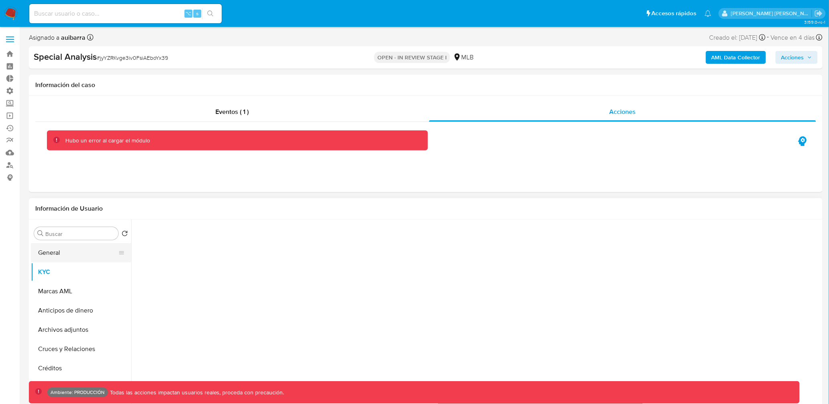
click at [80, 254] on button "General" at bounding box center [78, 252] width 94 height 19
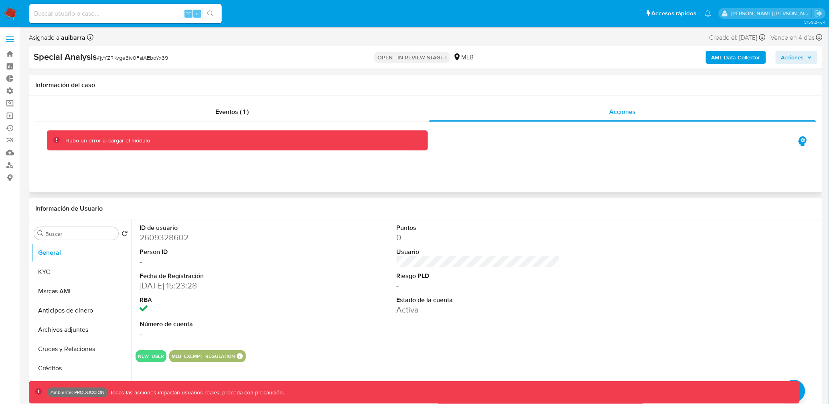
click at [304, 124] on div "Hubo un error al cargar el módulo" at bounding box center [425, 128] width 781 height 13
click at [370, 107] on div "Eventos ( 1 )" at bounding box center [232, 111] width 394 height 19
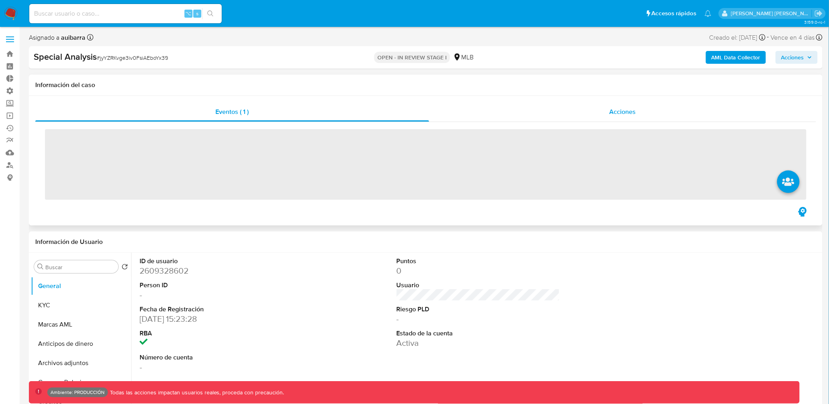
click at [465, 108] on div "Acciones" at bounding box center [622, 111] width 387 height 19
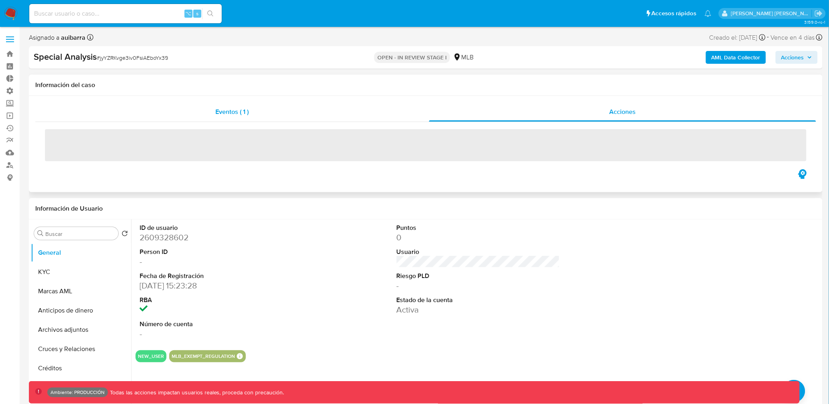
click at [300, 111] on div "Eventos ( 1 )" at bounding box center [232, 111] width 394 height 19
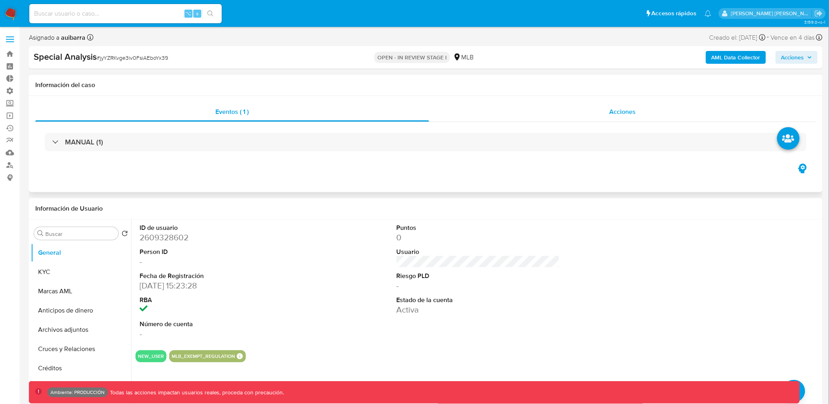
click at [494, 115] on div "Acciones" at bounding box center [622, 111] width 387 height 19
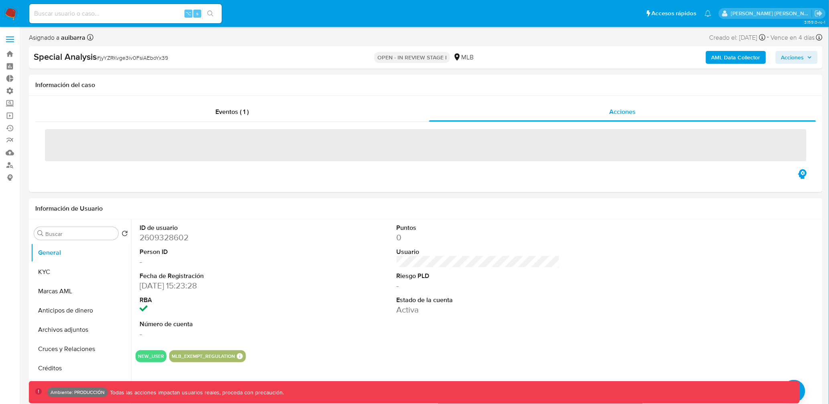
click at [159, 236] on dd "2609328602" at bounding box center [221, 237] width 163 height 11
copy dd "2609328602"
click at [136, 17] on input at bounding box center [125, 13] width 192 height 10
paste input "2609328602"
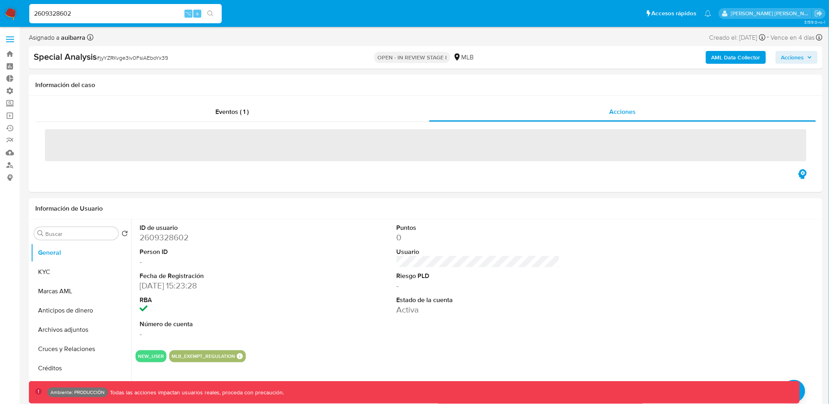
type input "2609328602"
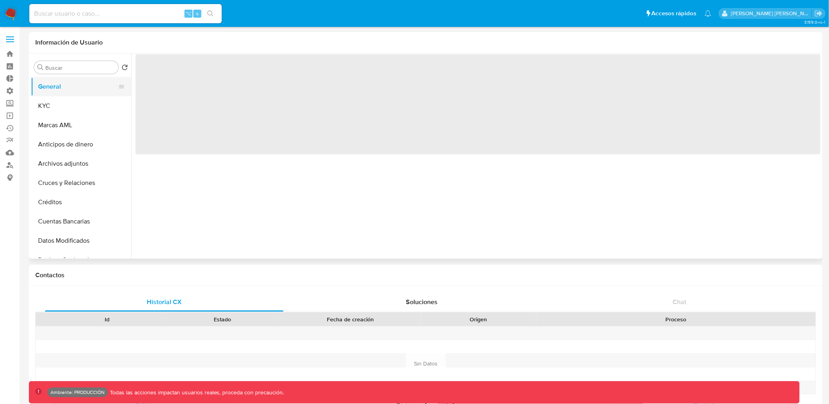
click at [78, 86] on button "General" at bounding box center [78, 86] width 94 height 19
select select "10"
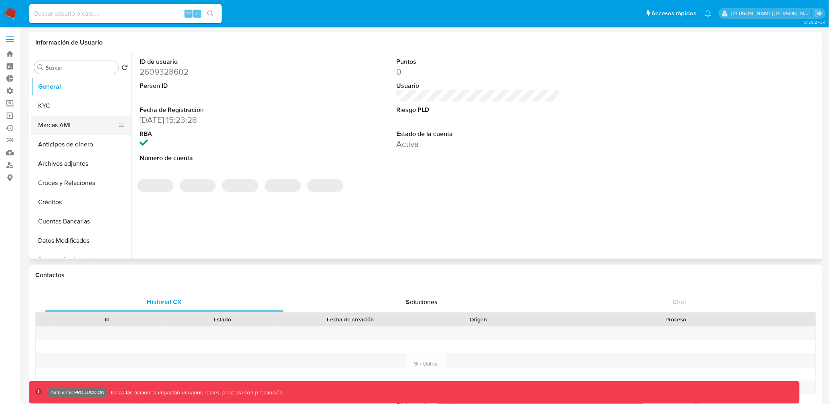
click at [86, 126] on button "Marcas AML" at bounding box center [78, 124] width 94 height 19
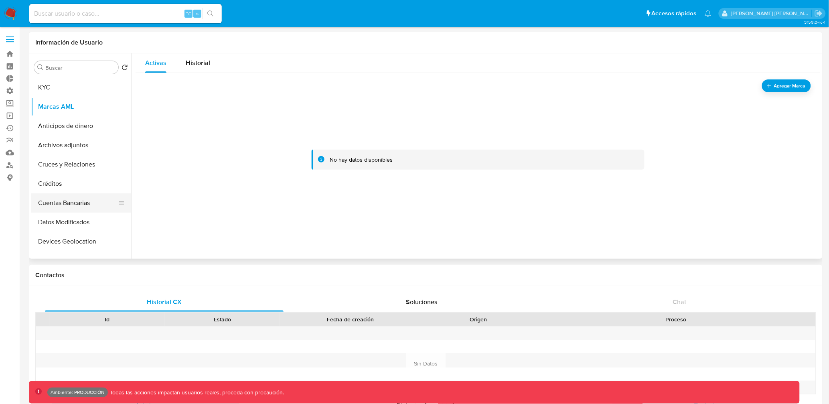
scroll to position [19, 0]
click at [74, 200] on button "Cuentas Bancarias" at bounding box center [78, 202] width 94 height 19
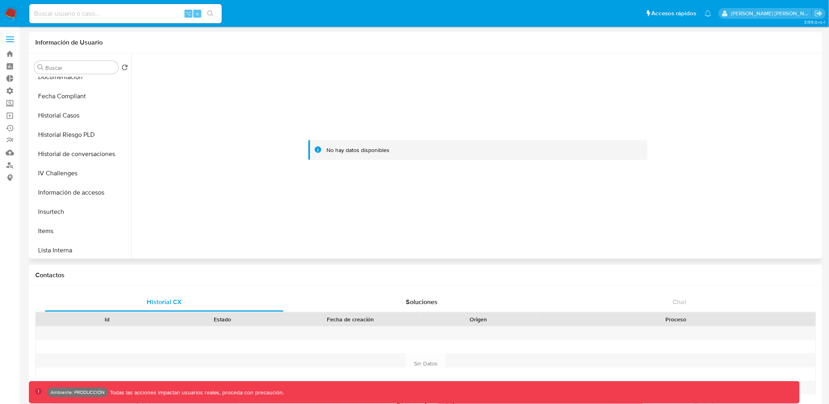
scroll to position [255, 0]
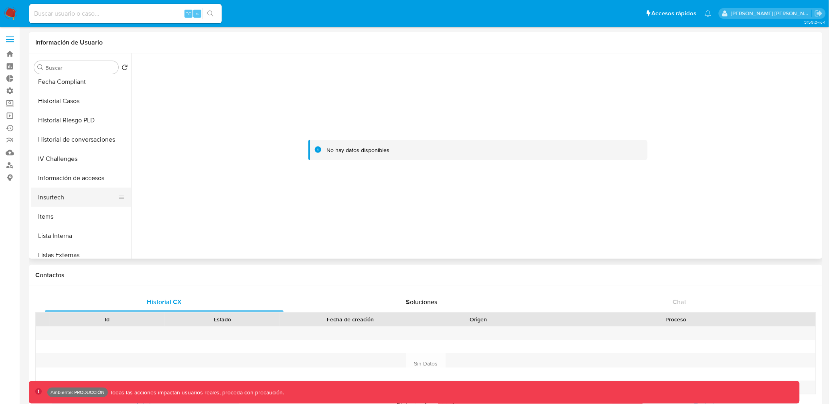
click at [75, 194] on button "Insurtech" at bounding box center [78, 197] width 94 height 19
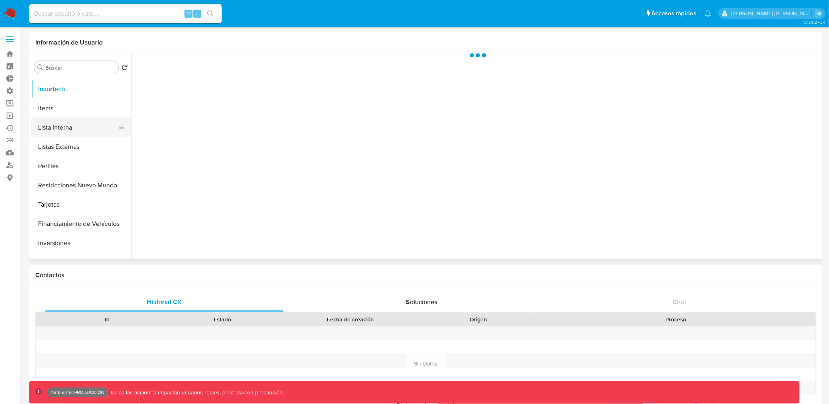
scroll to position [366, 0]
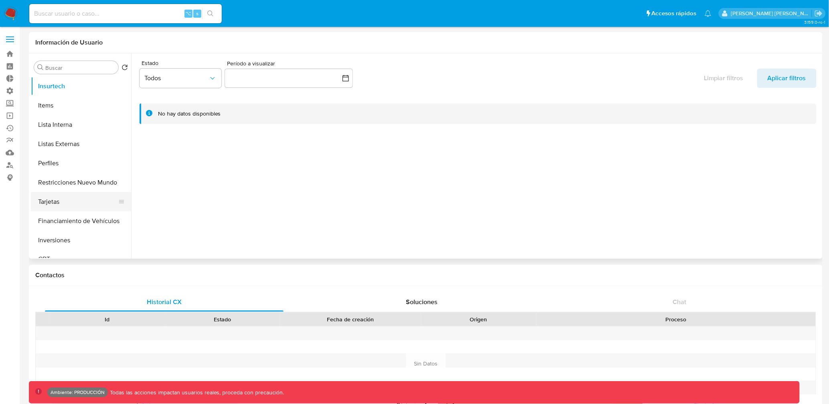
click at [69, 203] on button "Tarjetas" at bounding box center [78, 201] width 94 height 19
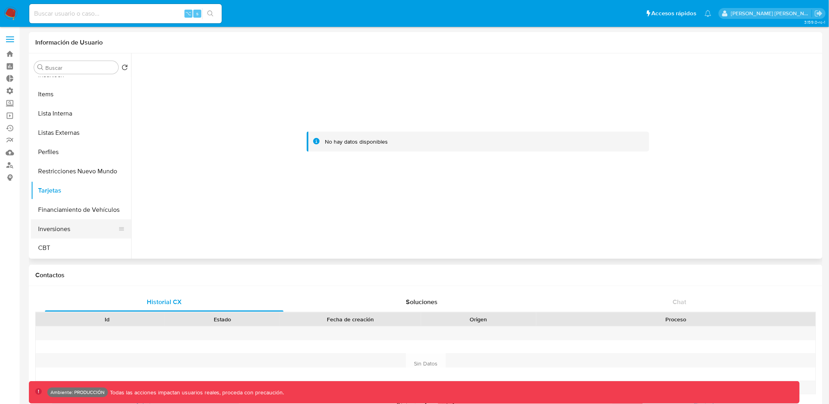
click at [85, 233] on button "Inversiones" at bounding box center [78, 228] width 94 height 19
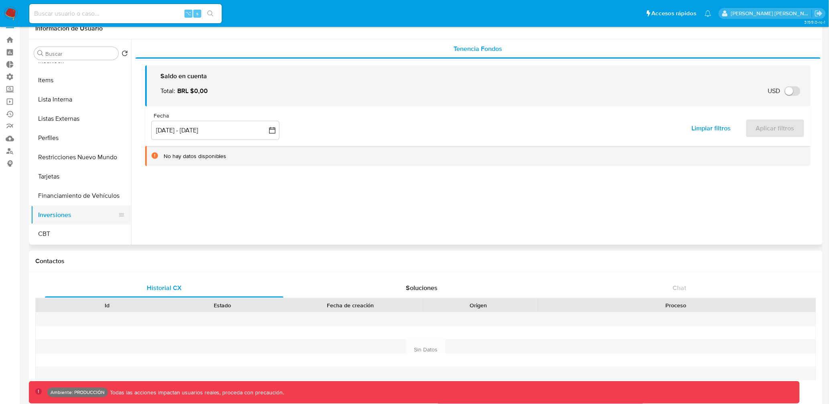
scroll to position [0, 0]
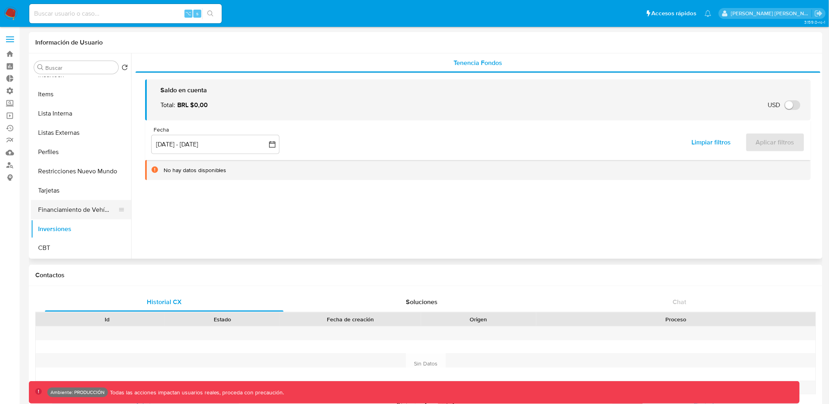
click at [65, 209] on button "Financiamiento de Vehículos" at bounding box center [78, 209] width 94 height 19
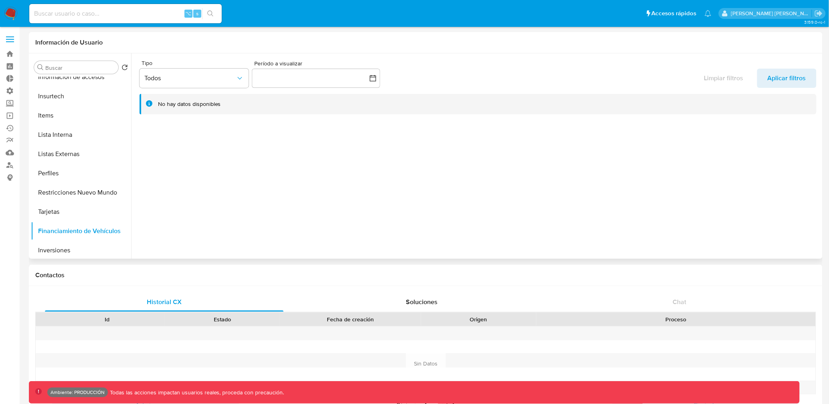
scroll to position [3, 0]
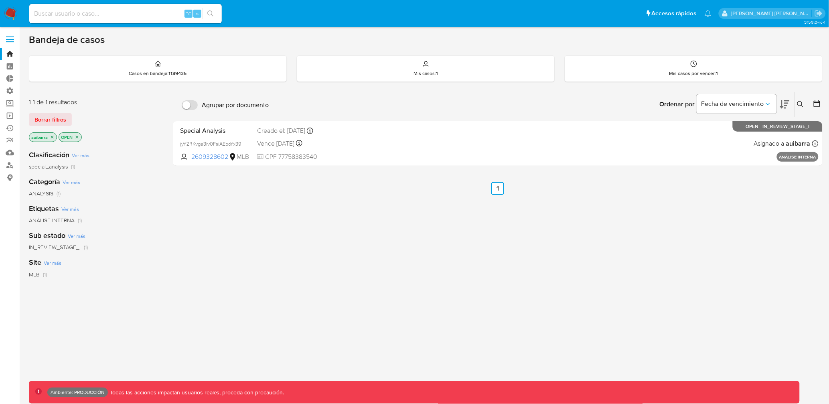
click at [49, 10] on input at bounding box center [125, 13] width 192 height 10
paste input "255204948"
type input "255204948"
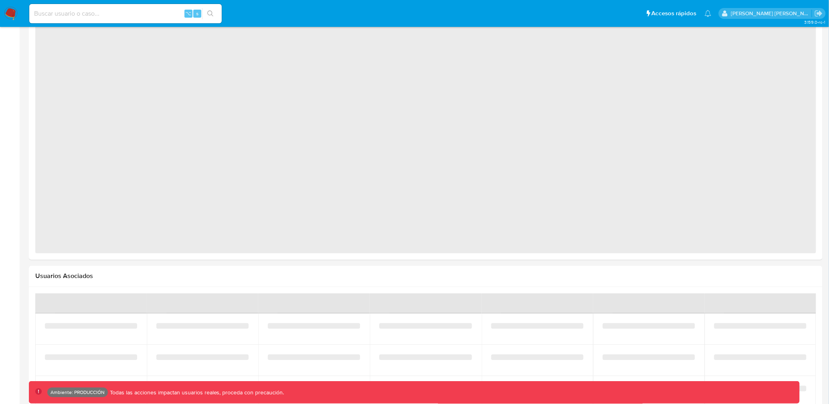
select select "10"
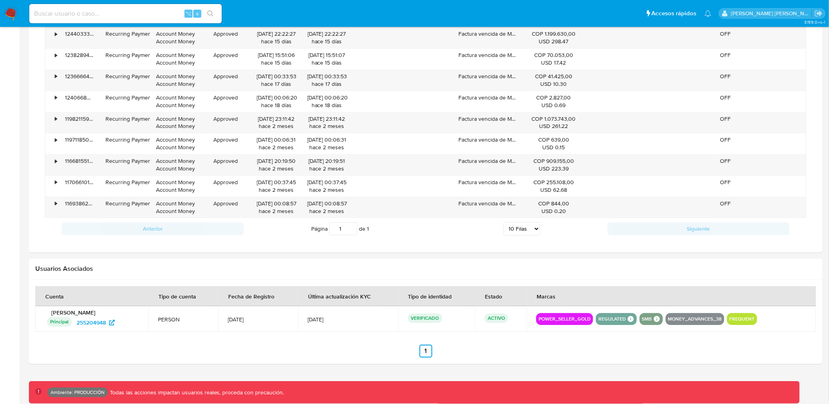
scroll to position [620, 0]
click at [51, 9] on input at bounding box center [125, 13] width 192 height 10
paste input "143125485"
click at [115, 17] on input "143125485" at bounding box center [125, 13] width 192 height 10
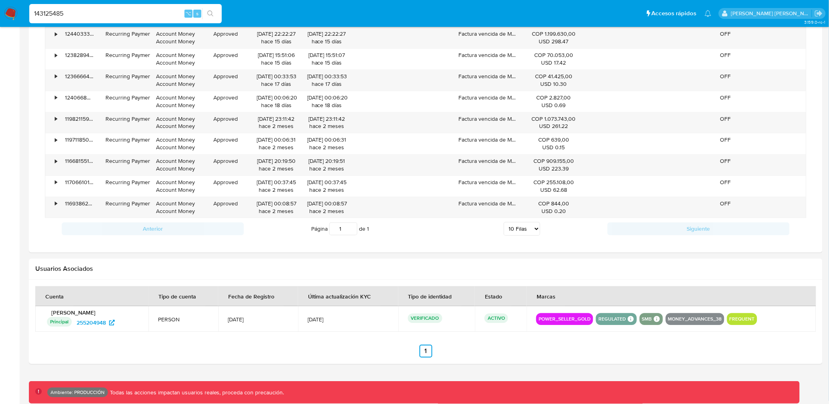
paste input "663678069"
type input "663678069"
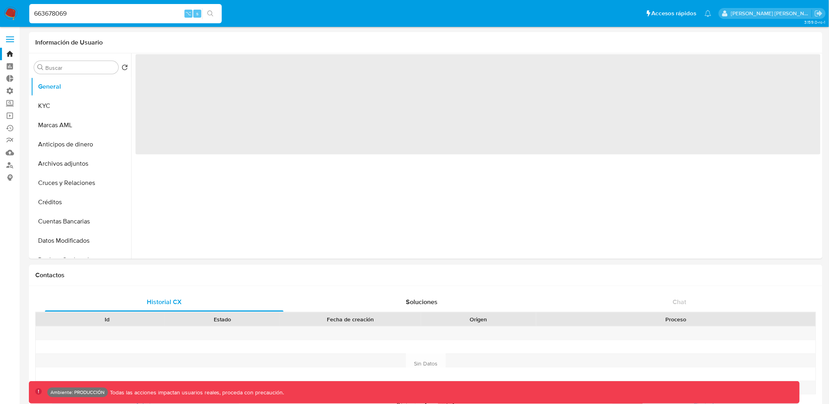
select select "10"
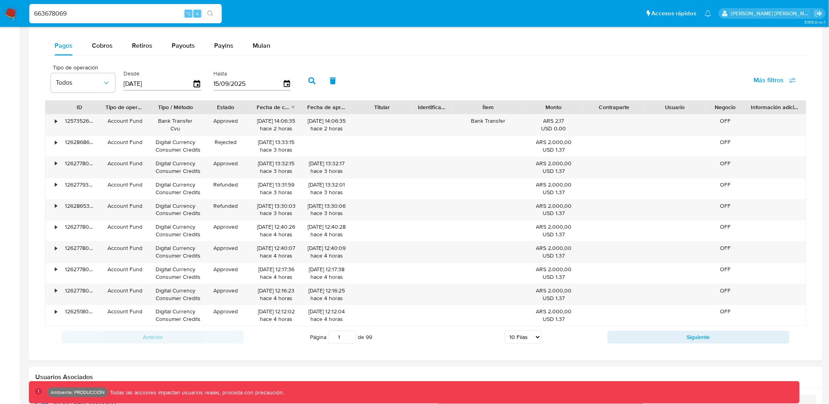
scroll to position [579, 0]
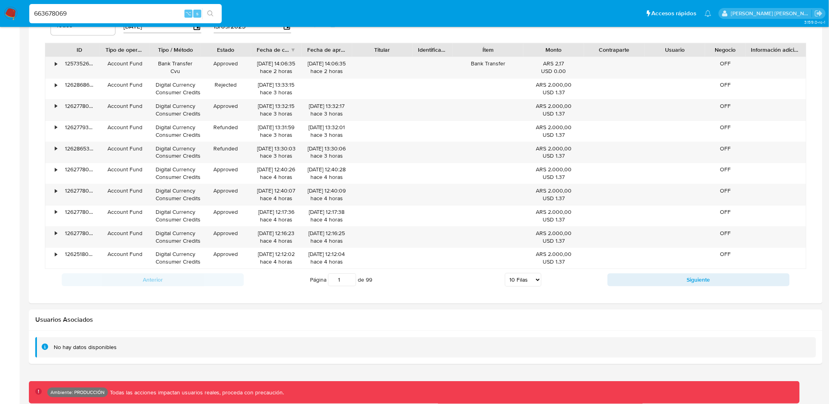
click at [105, 17] on input "663678069" at bounding box center [125, 13] width 192 height 10
paste input "1337544442"
type input "1337544442"
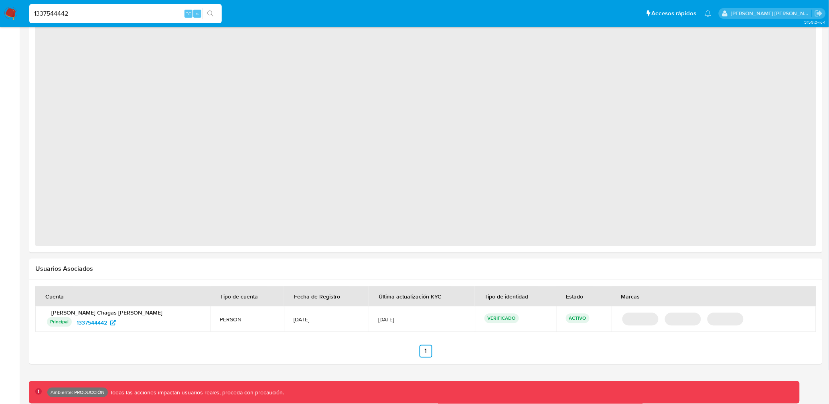
select select "10"
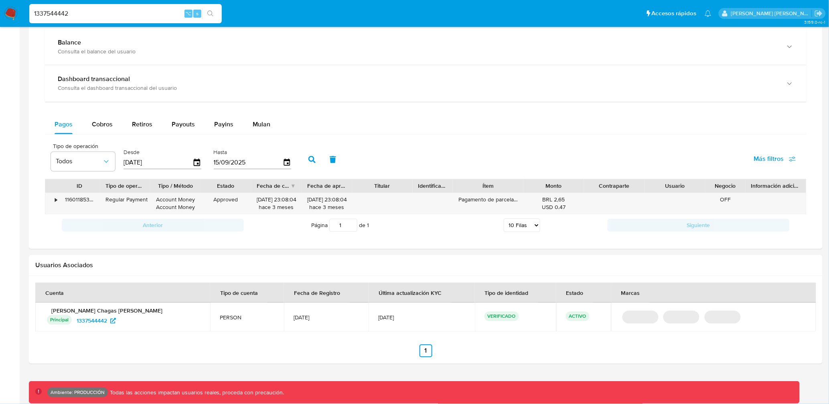
scroll to position [450, 0]
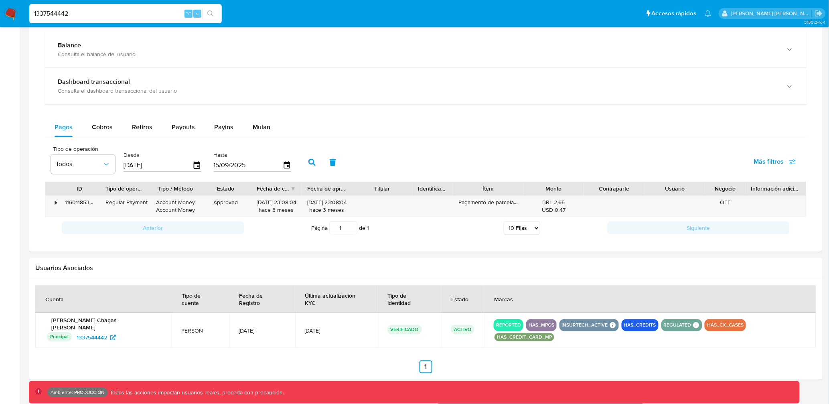
click at [114, 20] on div "1337544442 ⌥ s" at bounding box center [125, 13] width 192 height 19
click at [115, 16] on input "1337544442" at bounding box center [125, 13] width 192 height 10
paste input "206876729"
type input "2068767292"
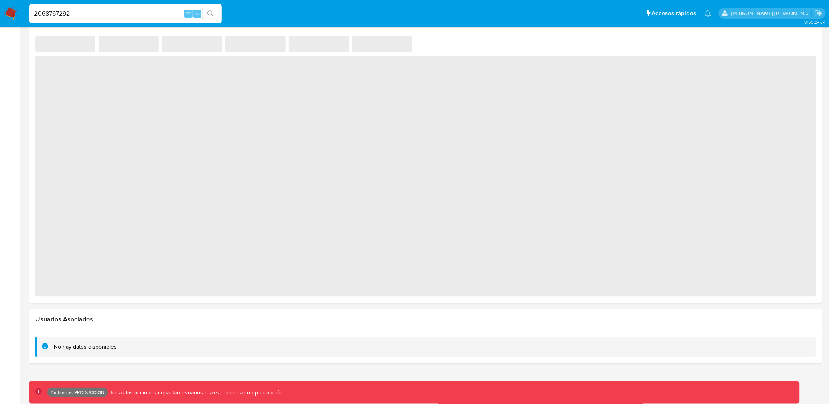
select select "10"
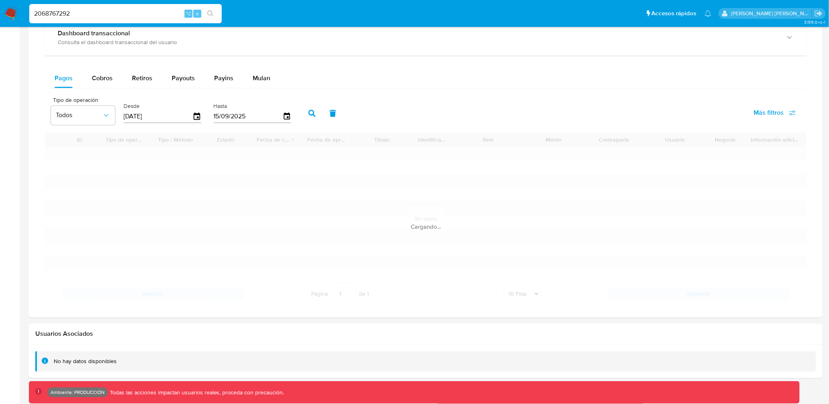
scroll to position [503, 0]
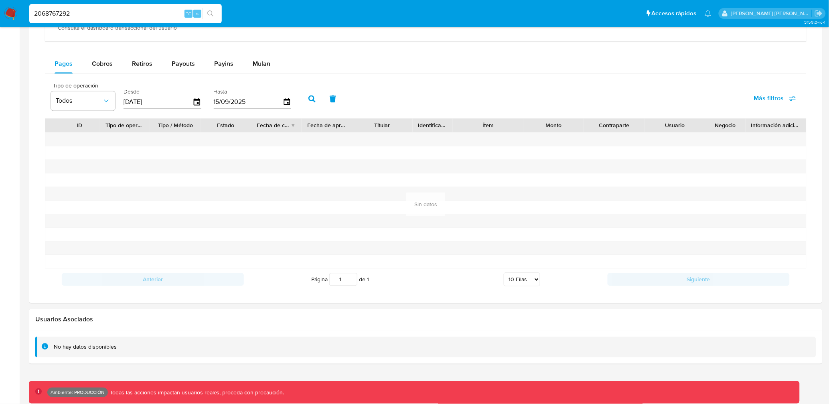
click at [76, 13] on input "2068767292" at bounding box center [125, 13] width 192 height 10
paste input "1205889615"
type input "1205889615"
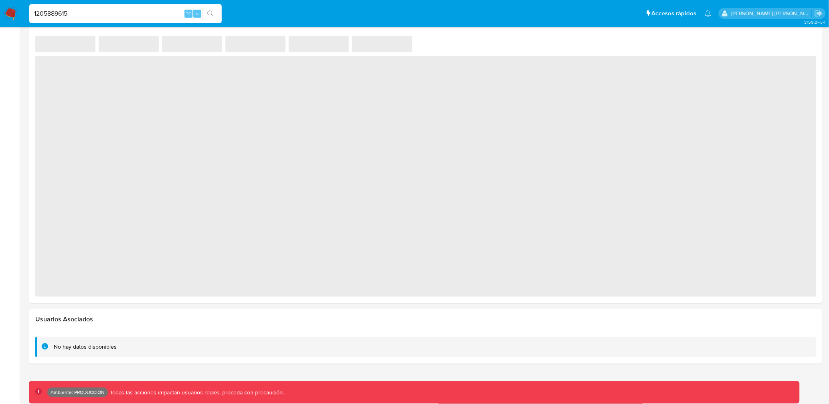
select select "10"
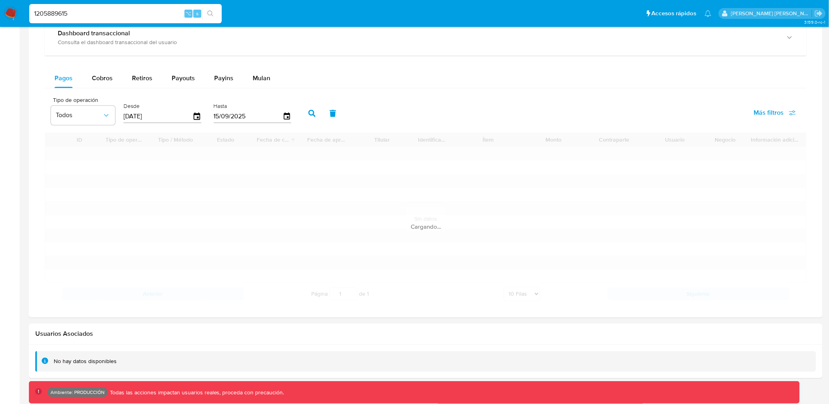
scroll to position [503, 0]
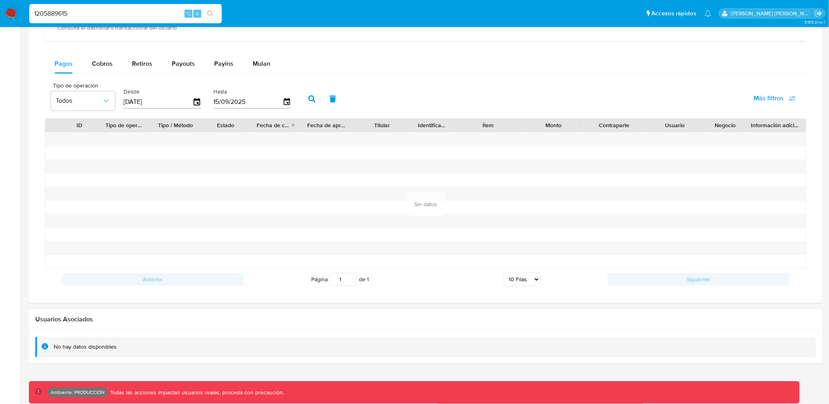
click at [155, 9] on input "1205889615" at bounding box center [125, 13] width 192 height 10
paste input "268849149"
type input "268849149"
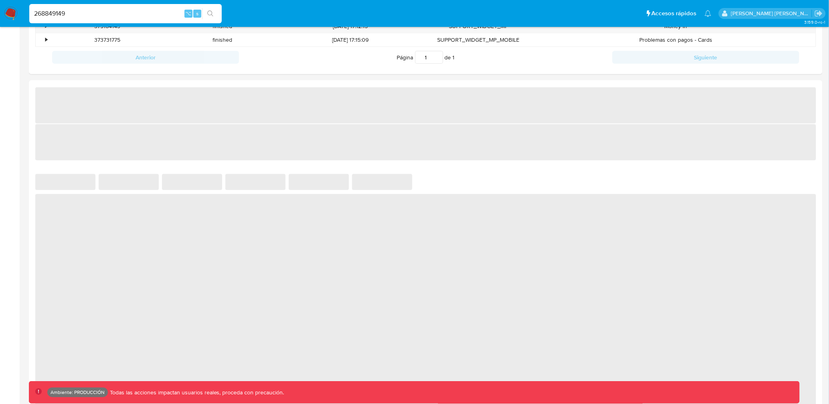
select select "10"
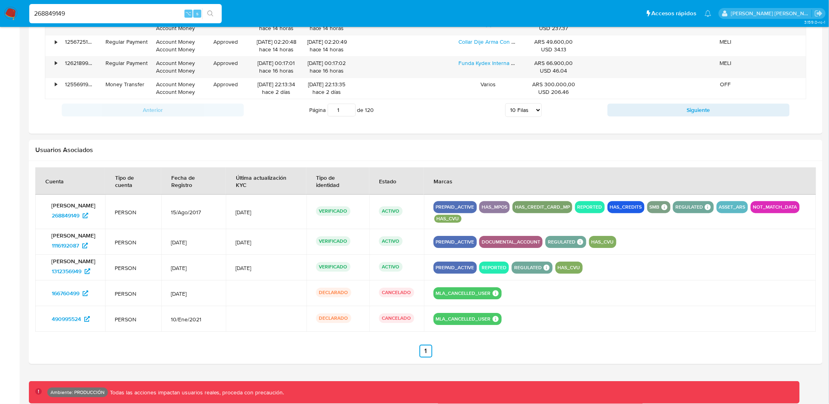
scroll to position [722, 0]
click at [156, 11] on input "268849149" at bounding box center [125, 13] width 192 height 10
click at [85, 10] on input "268849149" at bounding box center [125, 13] width 192 height 10
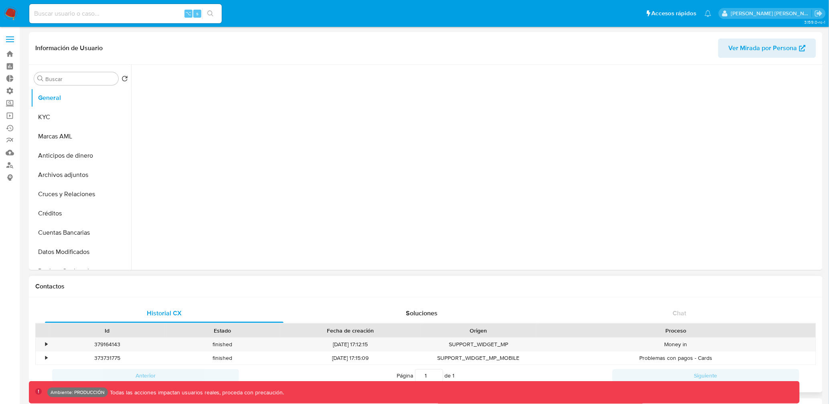
select select "10"
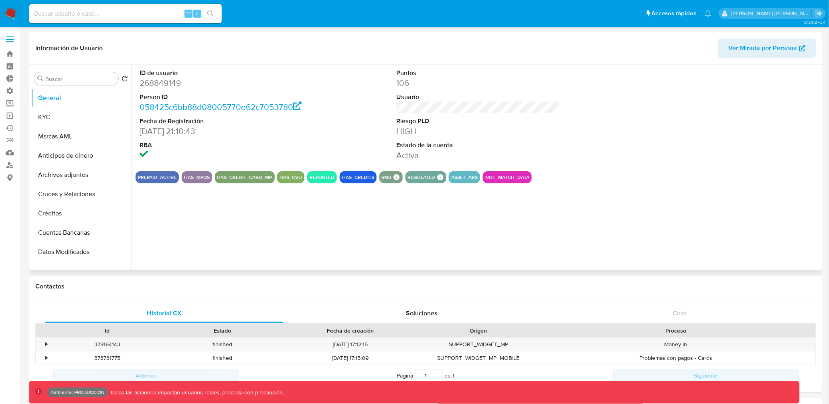
click at [745, 45] on span "Ver Mirada por Persona" at bounding box center [763, 47] width 69 height 19
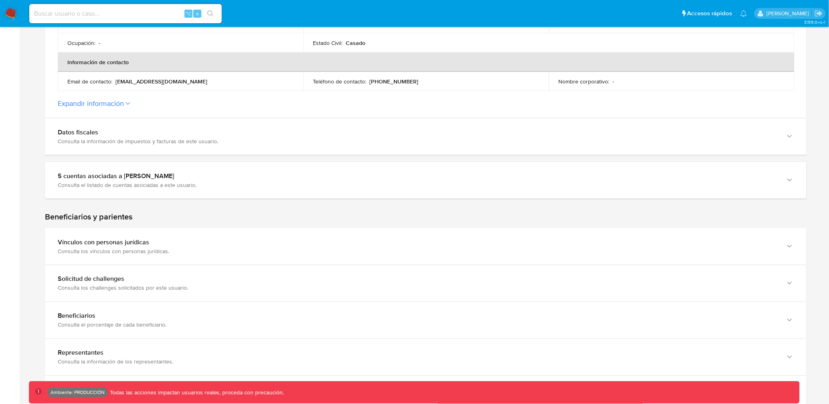
scroll to position [274, 0]
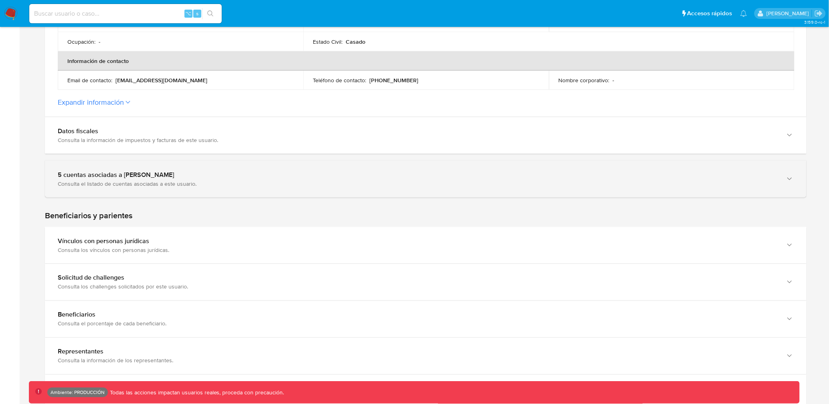
click at [484, 191] on div "5 cuentas asociadas a [PERSON_NAME] Consulta el listado de cuentas asociadas a …" at bounding box center [426, 179] width 762 height 36
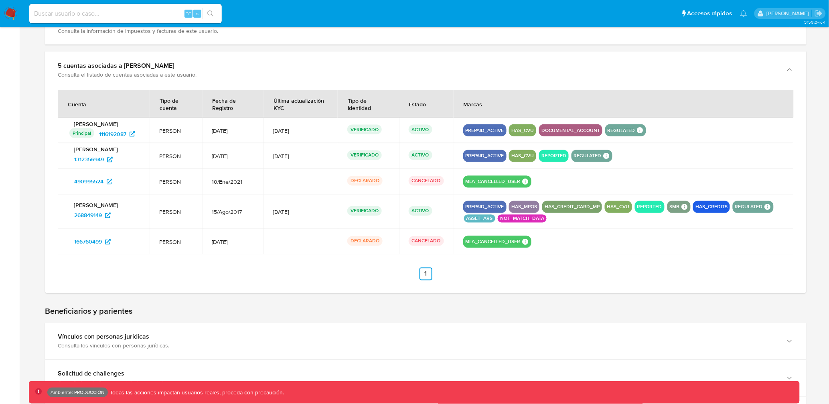
scroll to position [387, 0]
